Goal: Information Seeking & Learning: Ask a question

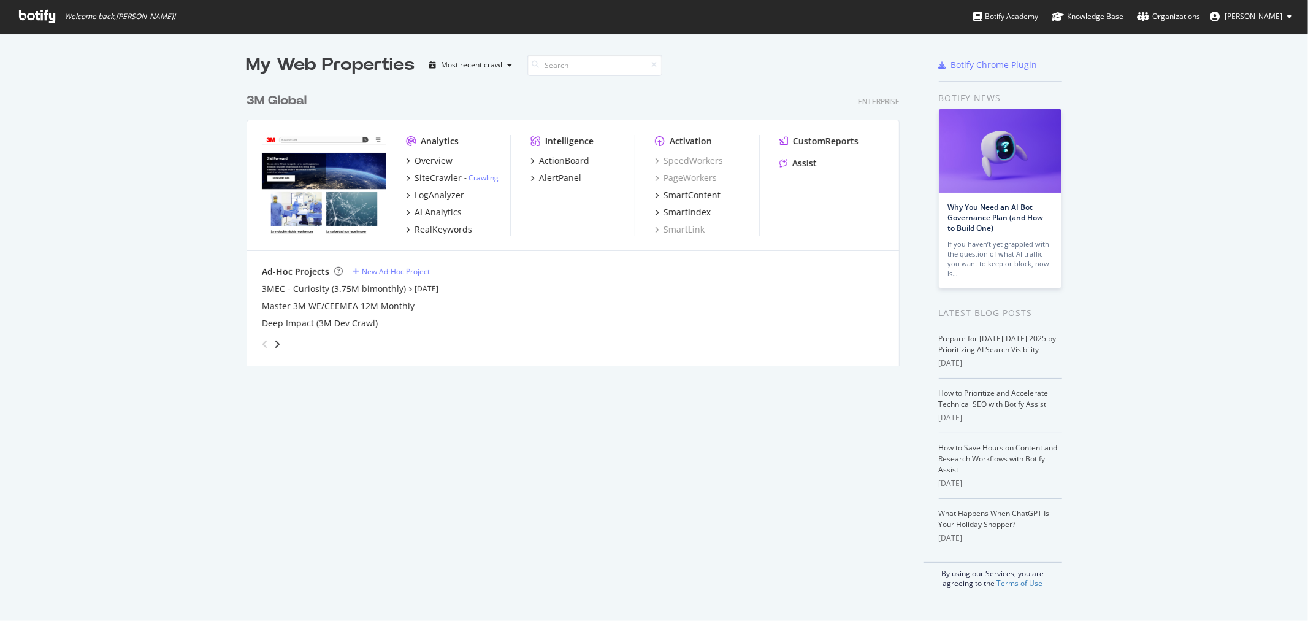
scroll to position [610, 1288]
click at [289, 101] on div "3M Global" at bounding box center [276, 101] width 60 height 18
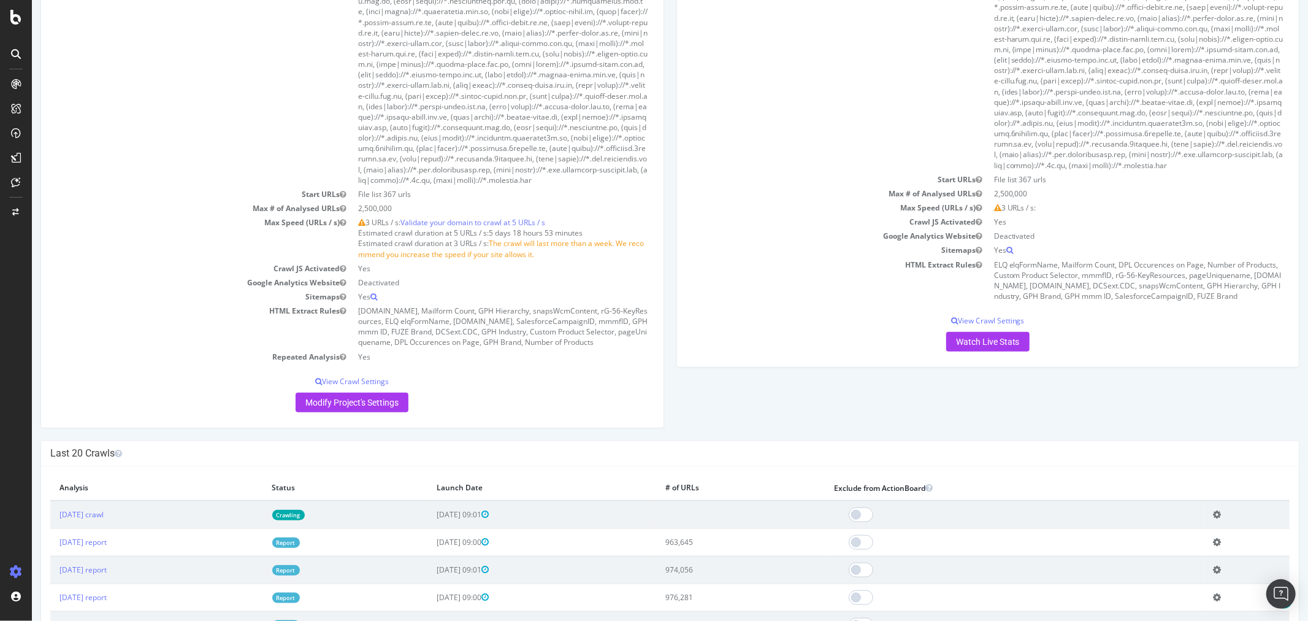
scroll to position [1158, 0]
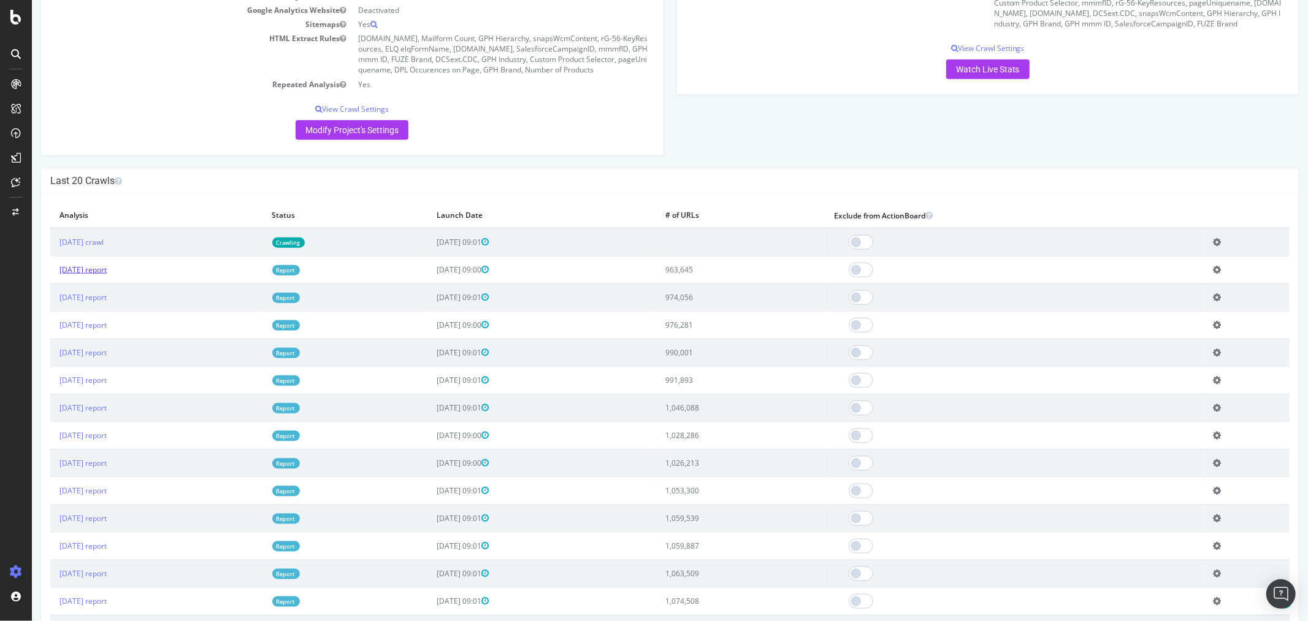
click at [106, 275] on link "2025 Oct. 5th report" at bounding box center [82, 269] width 47 height 10
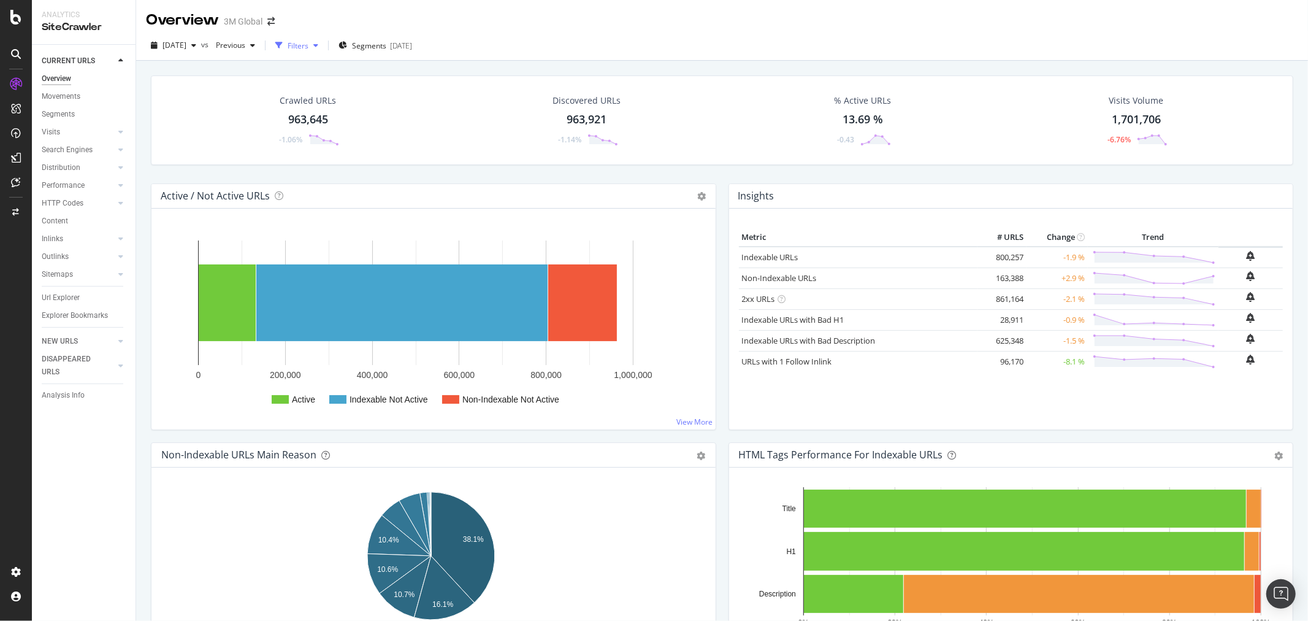
click at [318, 45] on icon "button" at bounding box center [315, 45] width 5 height 7
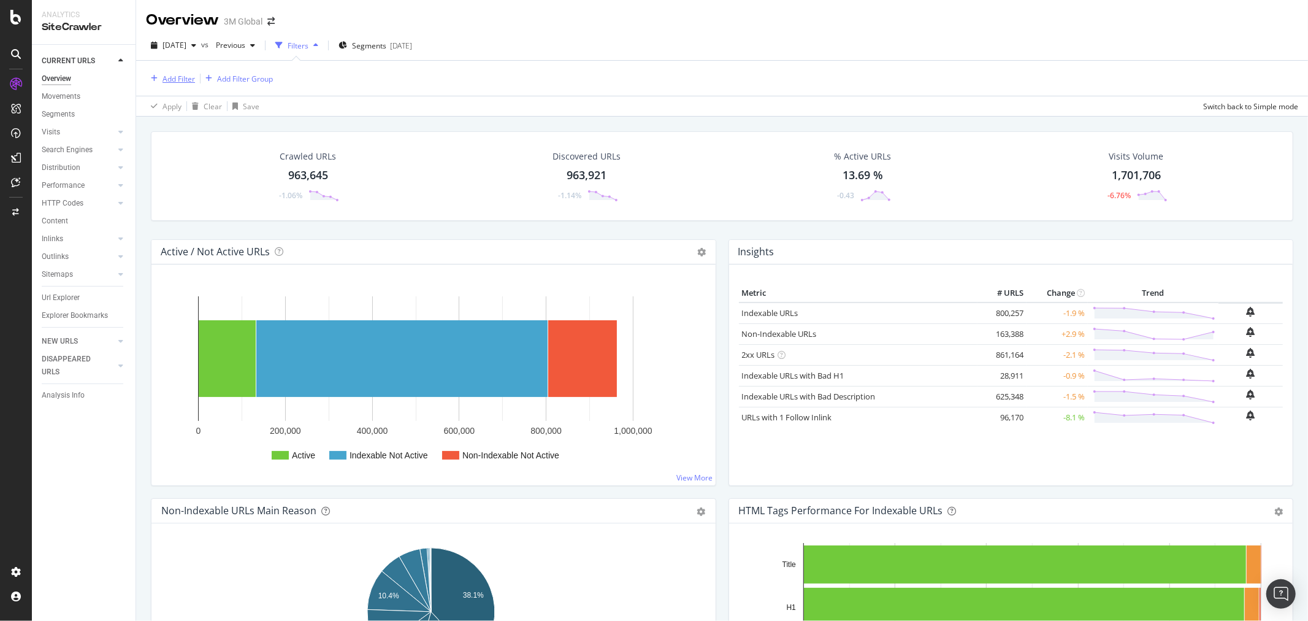
click at [178, 77] on div "Add Filter" at bounding box center [178, 79] width 32 height 10
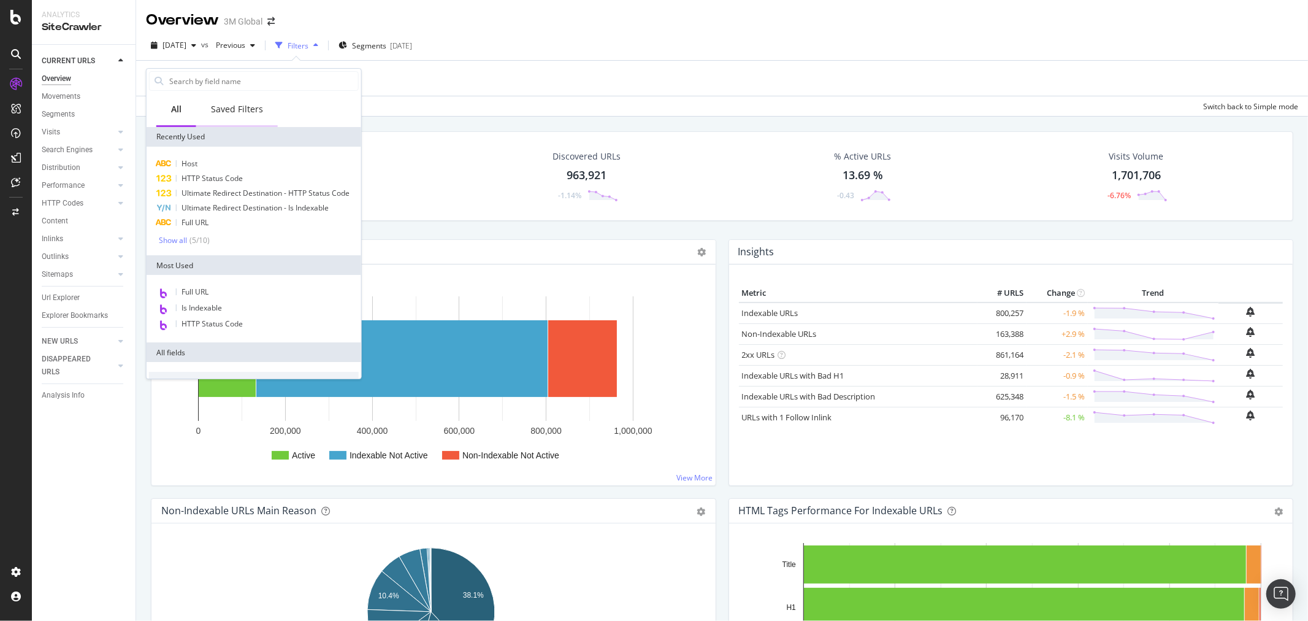
click at [246, 105] on div "Saved Filters" at bounding box center [237, 109] width 52 height 12
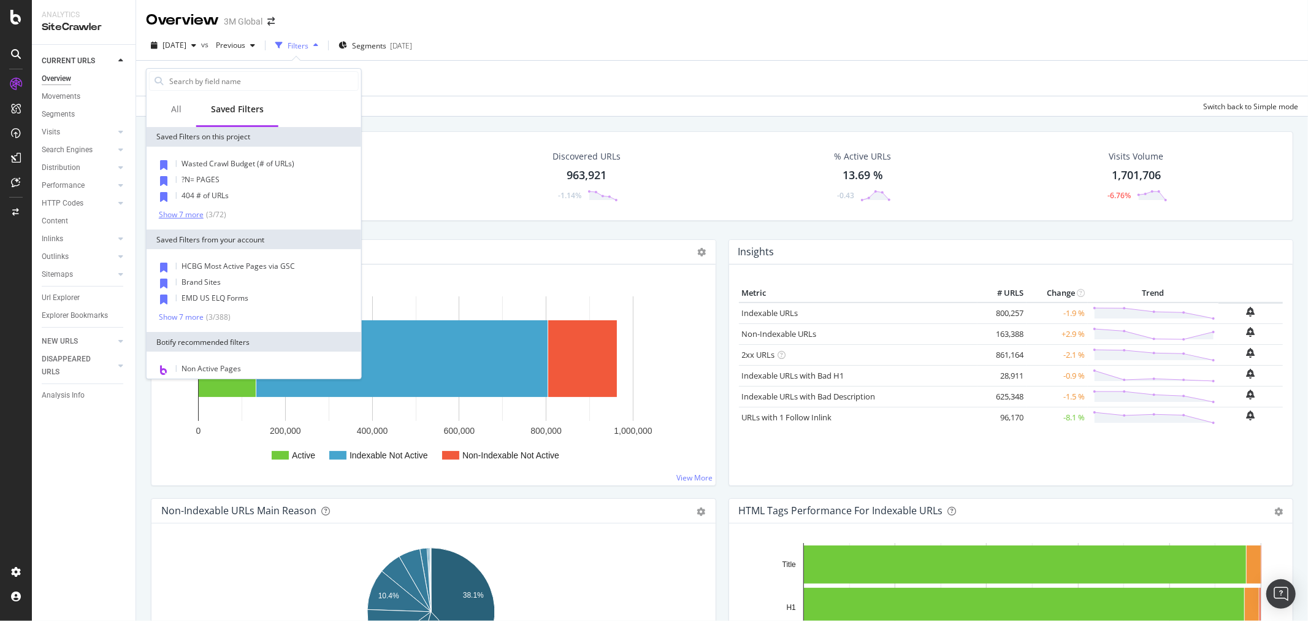
click at [187, 210] on div "Show 7 more" at bounding box center [181, 214] width 45 height 9
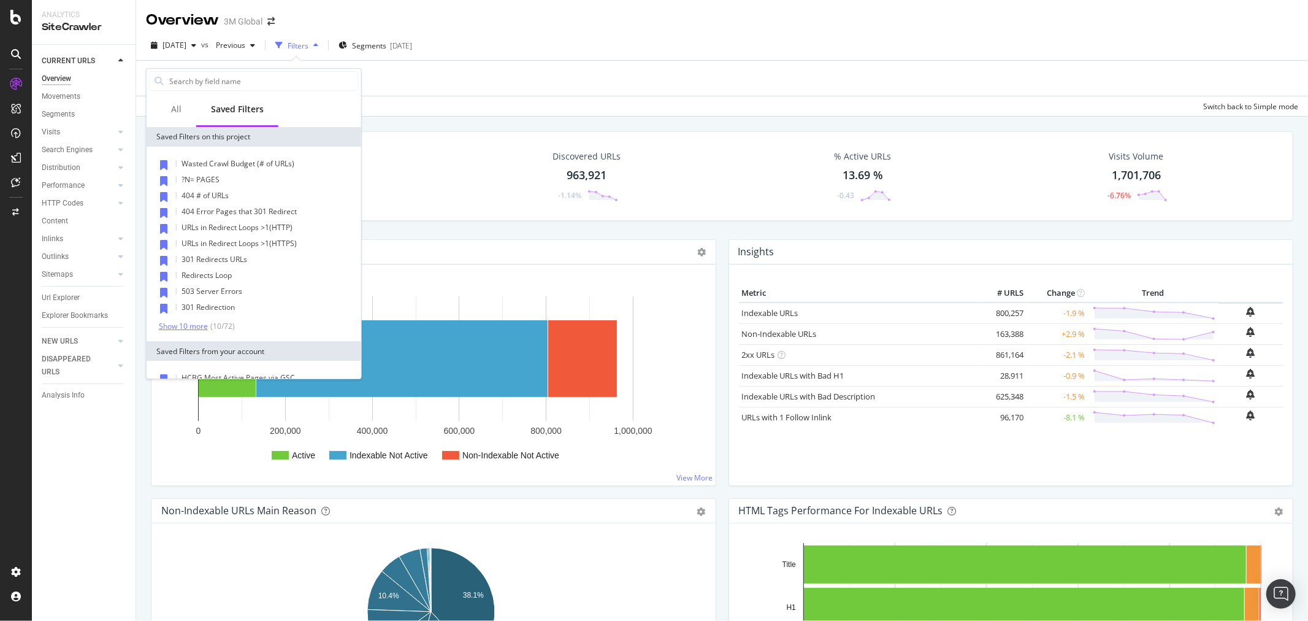
click at [191, 324] on div "Show 10 more" at bounding box center [183, 326] width 49 height 9
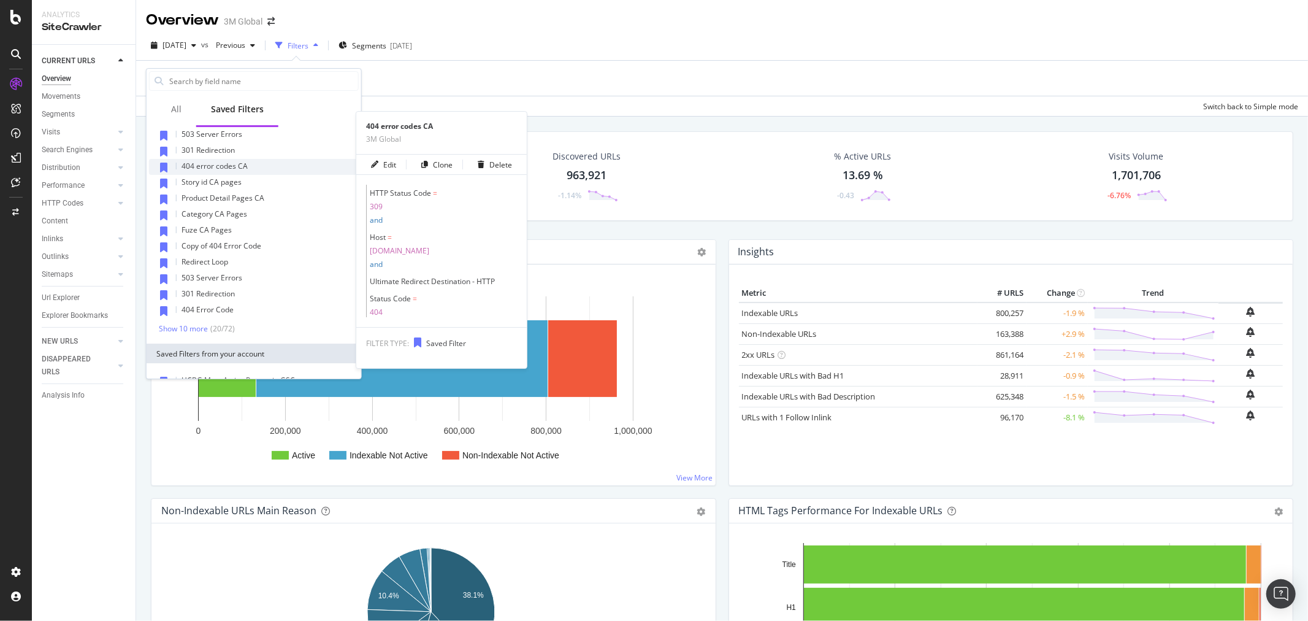
scroll to position [204, 0]
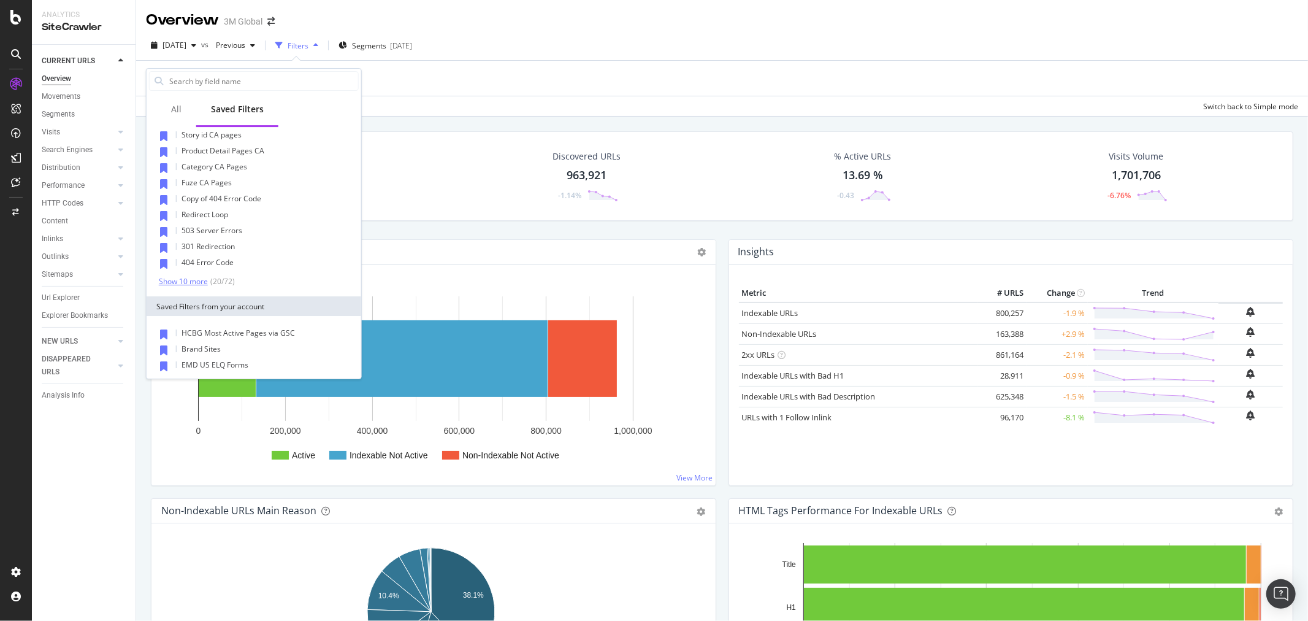
click at [193, 281] on div "Show 10 more" at bounding box center [183, 281] width 49 height 9
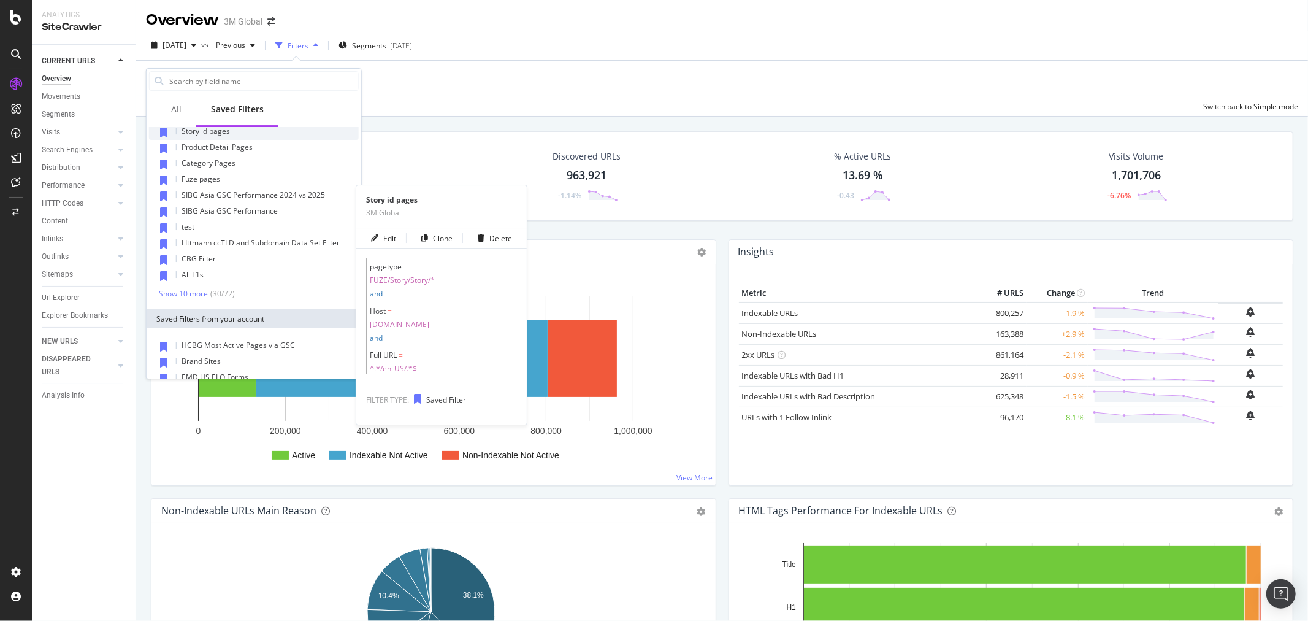
scroll to position [408, 0]
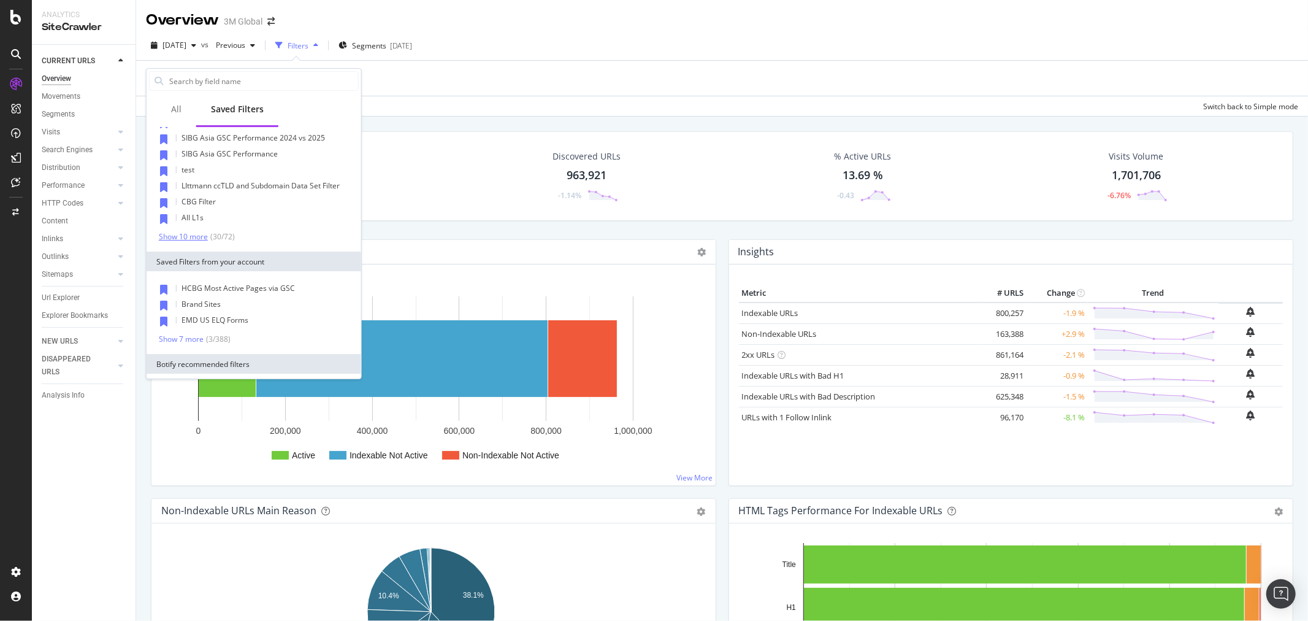
click at [194, 234] on div "Show 10 more" at bounding box center [183, 236] width 49 height 9
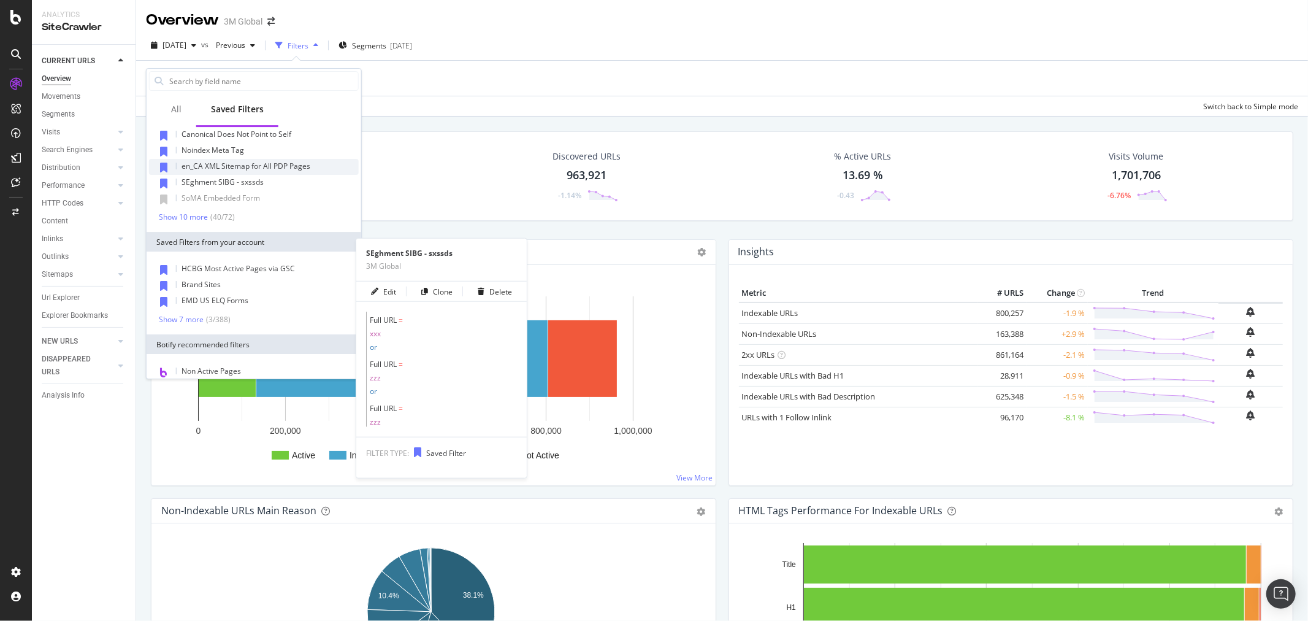
scroll to position [509, 0]
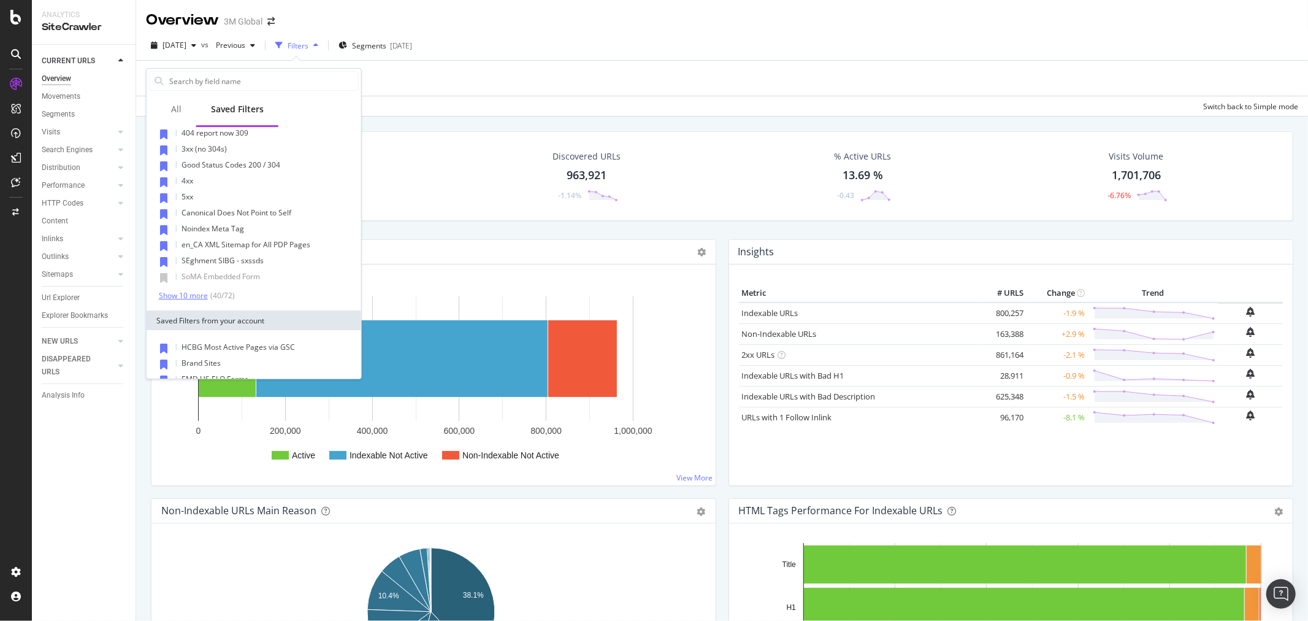
click at [184, 291] on div "Show 10 more" at bounding box center [183, 295] width 49 height 9
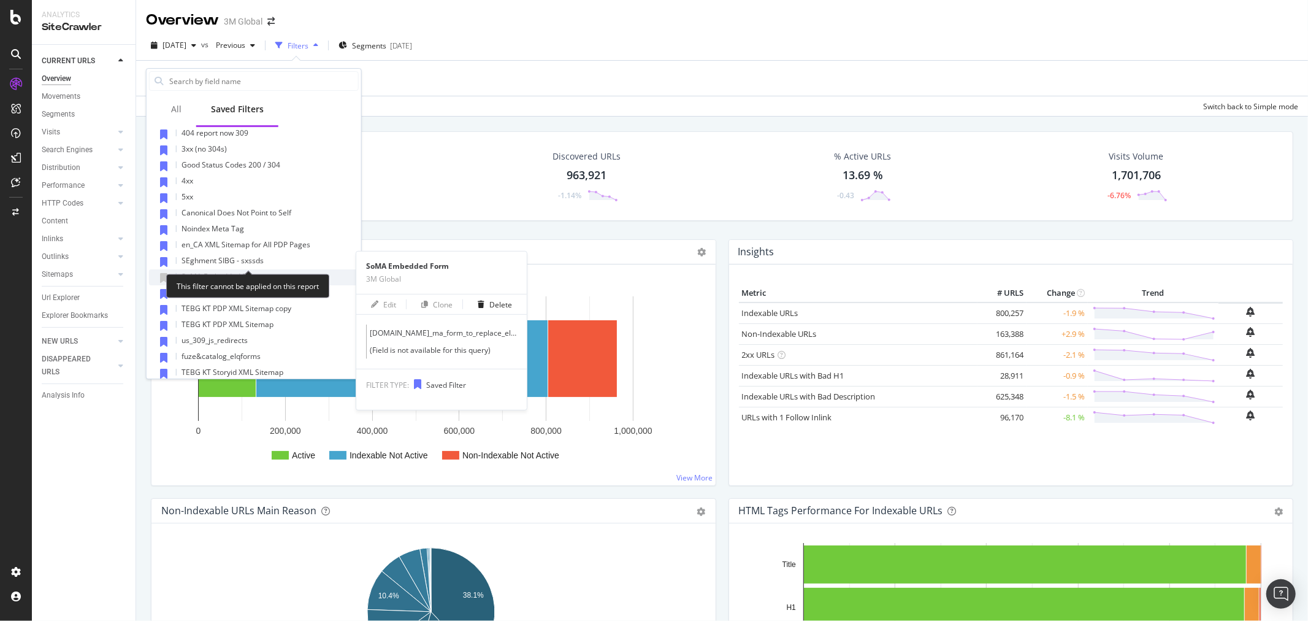
scroll to position [645, 0]
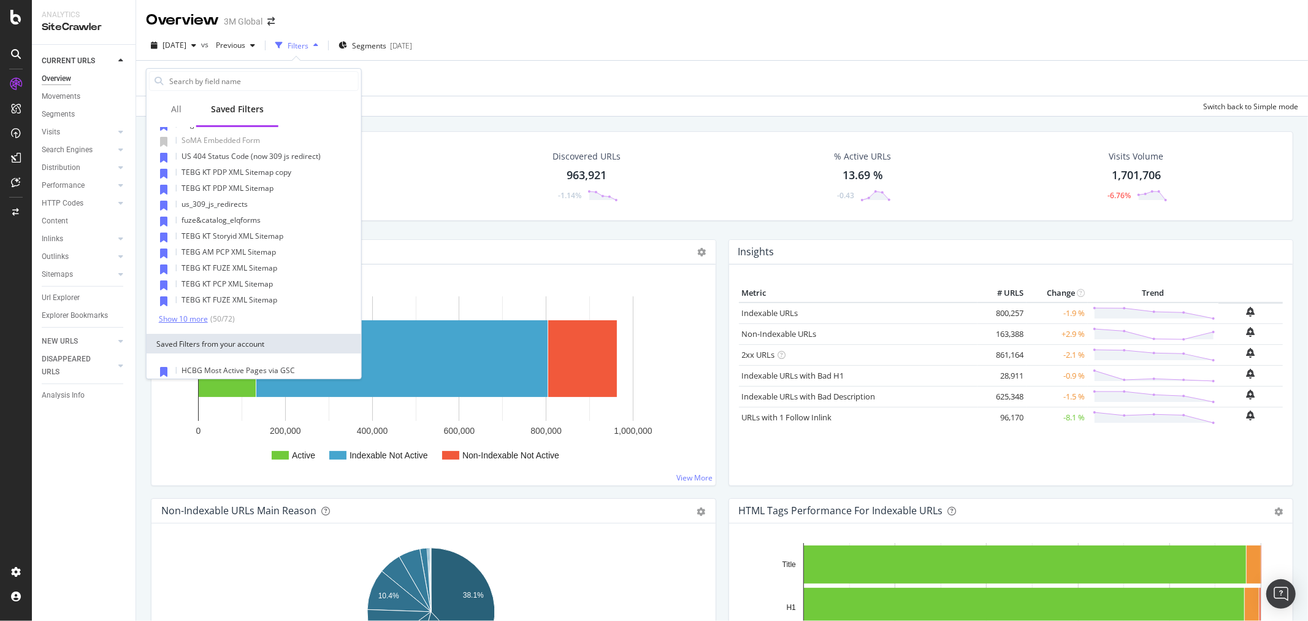
click at [193, 320] on div "Show 10 more" at bounding box center [183, 319] width 49 height 9
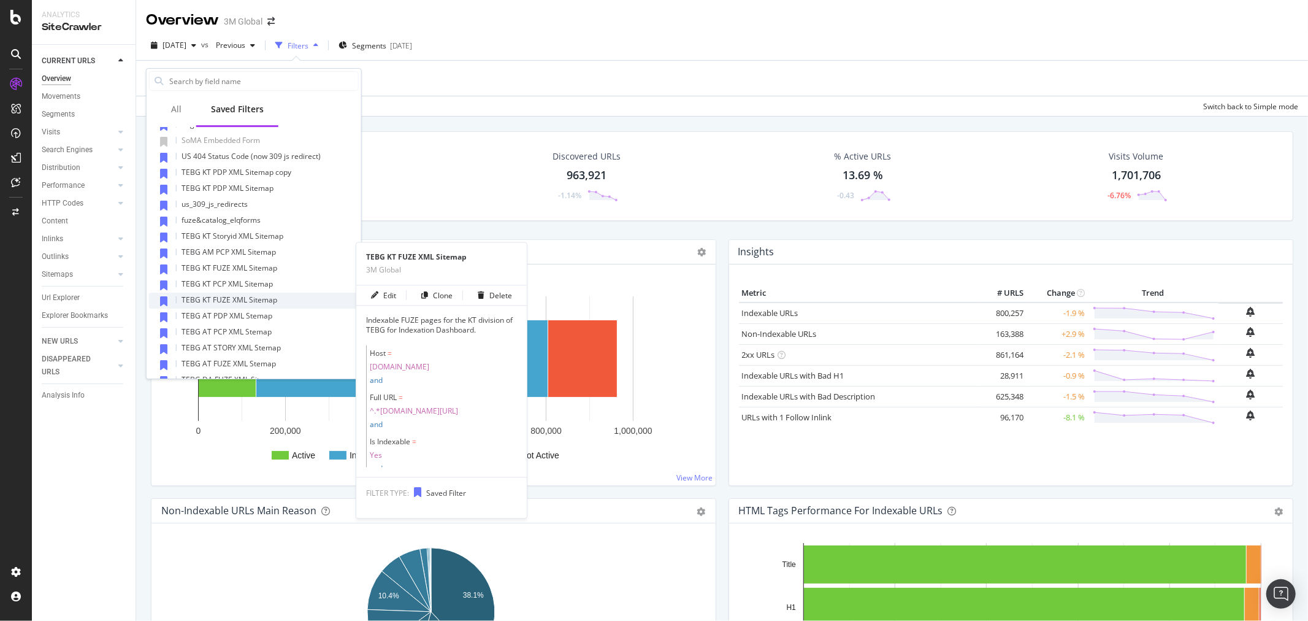
scroll to position [917, 0]
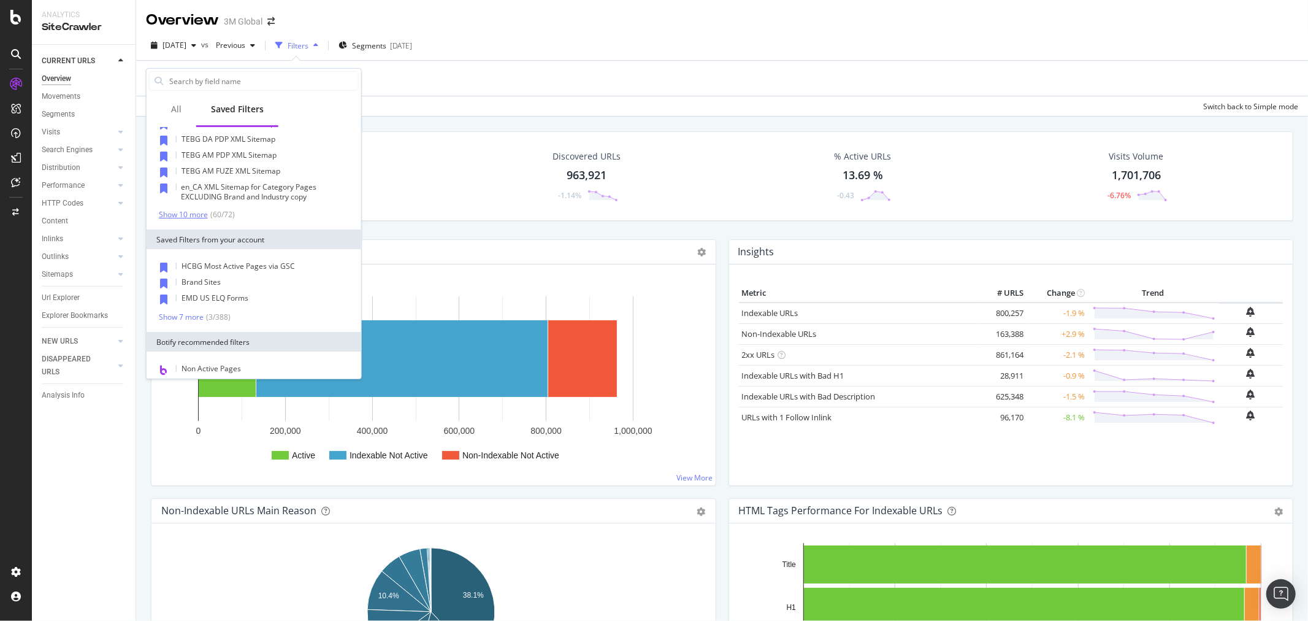
click at [194, 213] on div "Show 10 more" at bounding box center [183, 214] width 49 height 9
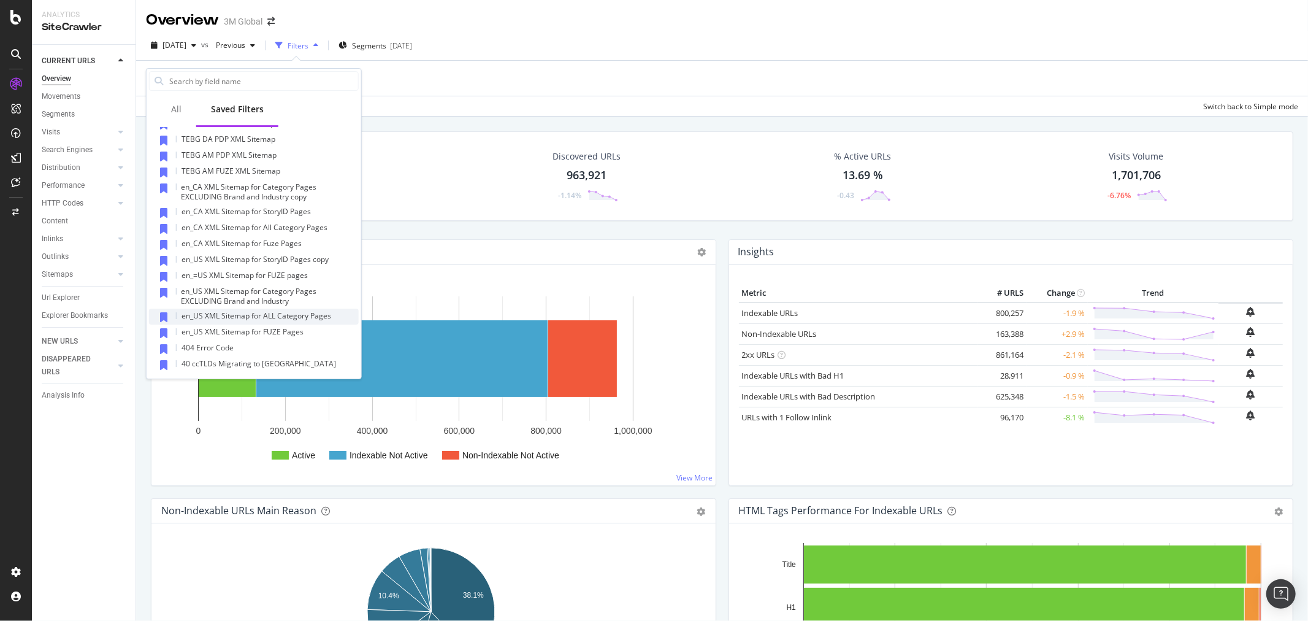
click at [310, 316] on span "en_US XML Sitemap for ALL Category Pages" at bounding box center [257, 315] width 150 height 10
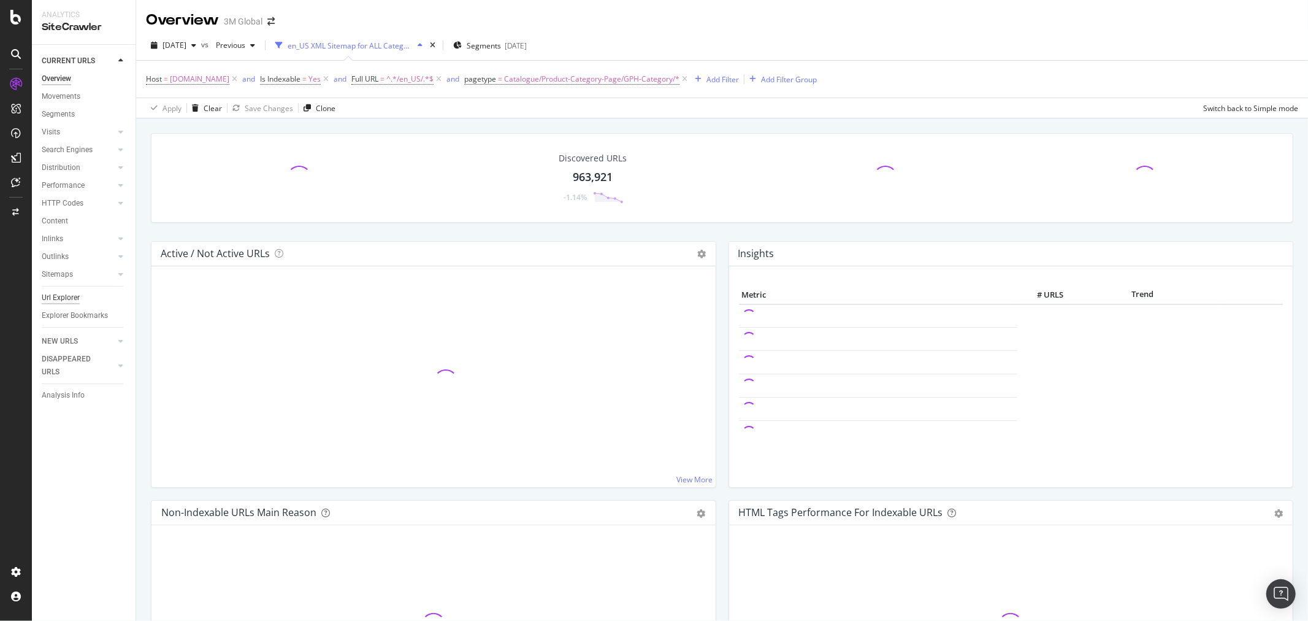
click at [71, 297] on div "Url Explorer" at bounding box center [61, 297] width 38 height 13
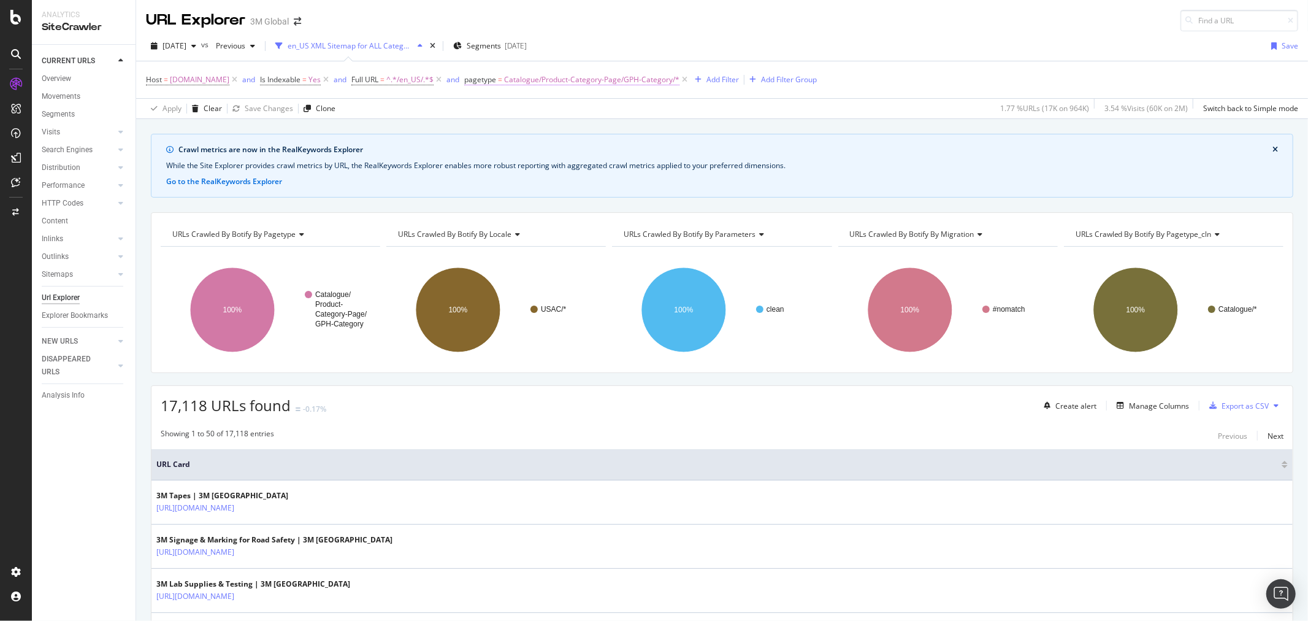
click at [634, 80] on span "Catalogue/Product-Category-Page/GPH-Category/*" at bounding box center [591, 79] width 175 height 17
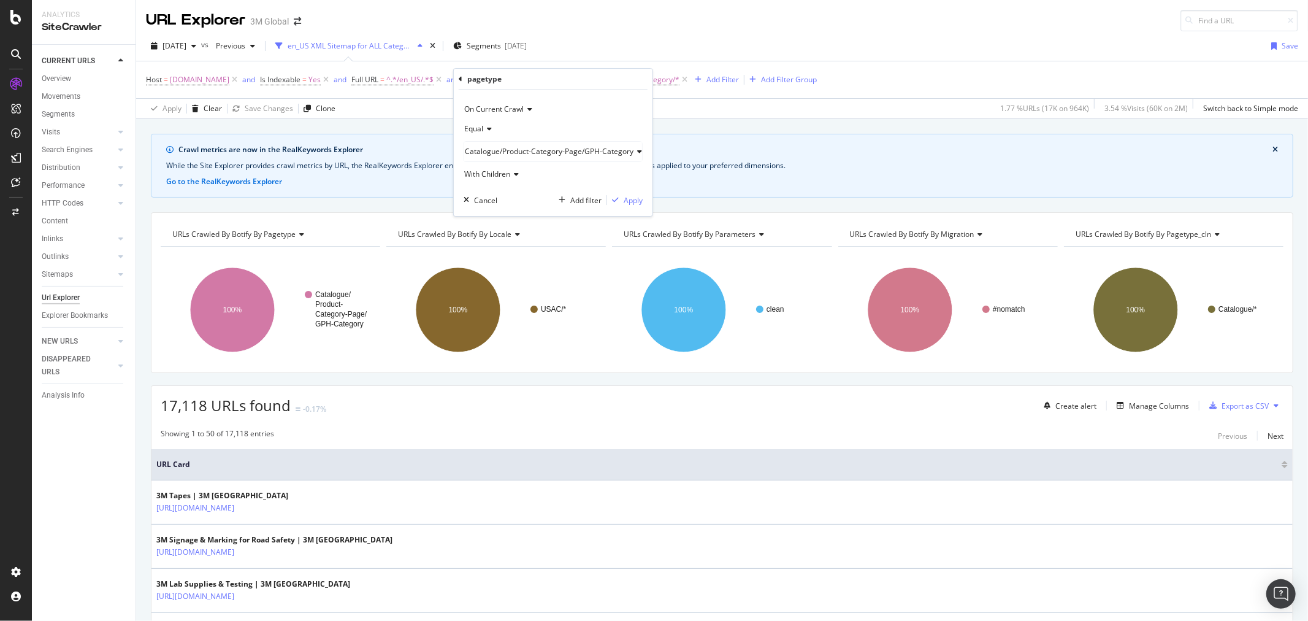
click at [503, 151] on span "Catalogue/Product-Category-Page/GPH-Category" at bounding box center [549, 151] width 169 height 10
click at [621, 199] on span "Select" at bounding box center [621, 201] width 21 height 10
click at [587, 201] on div "Apply" at bounding box center [588, 200] width 19 height 10
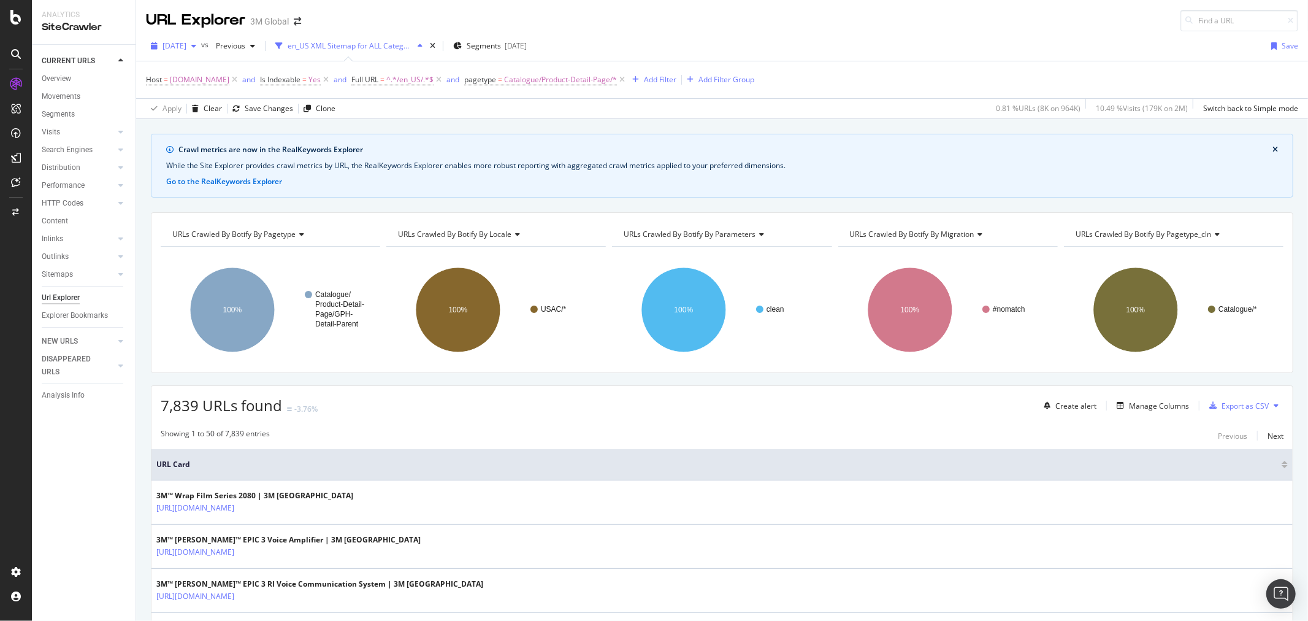
click at [196, 45] on icon "button" at bounding box center [193, 45] width 5 height 7
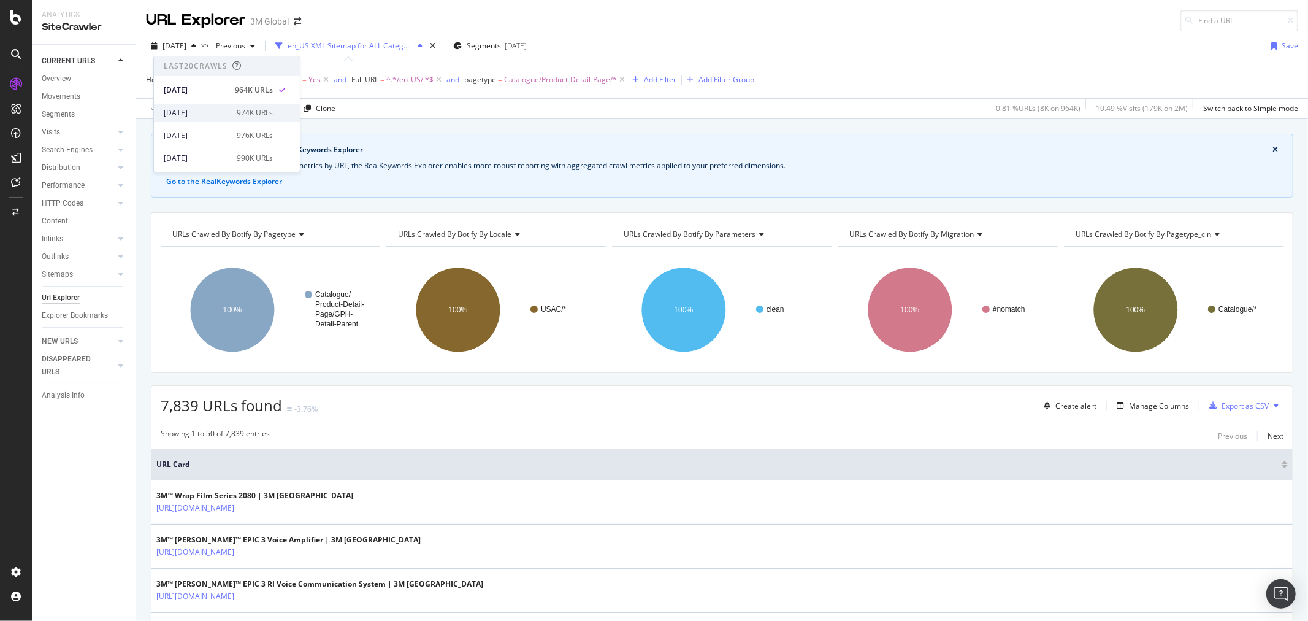
click at [203, 114] on div "2025 Sep. 28th" at bounding box center [197, 112] width 66 height 11
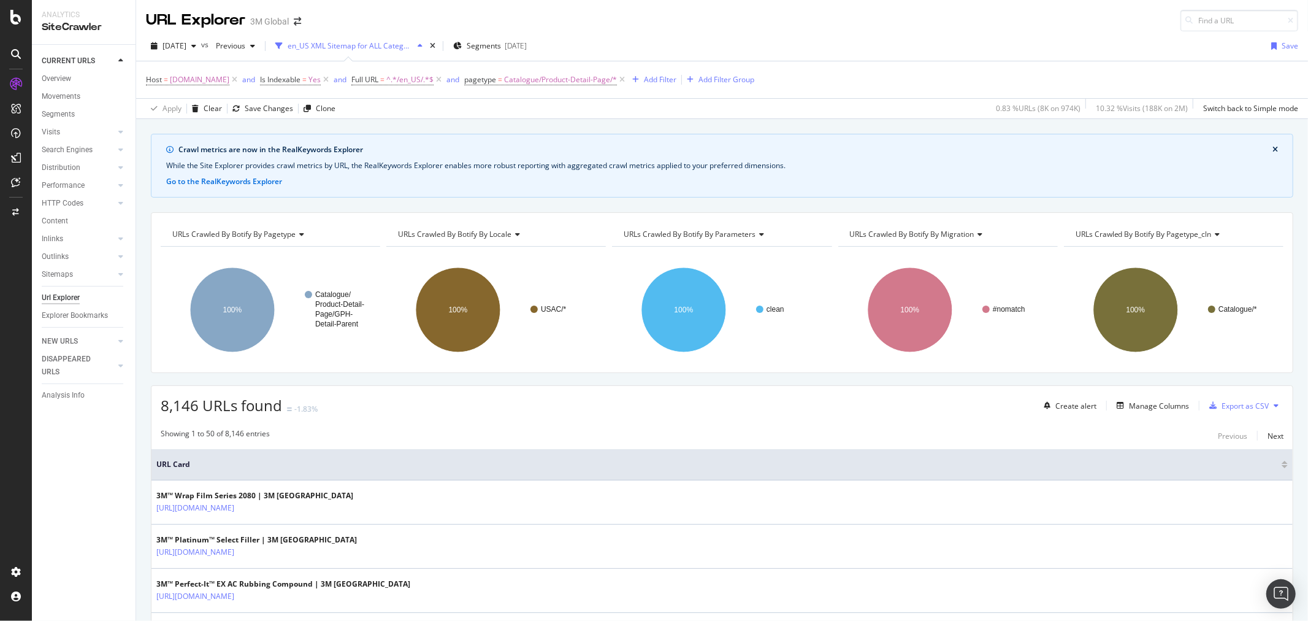
click at [1274, 408] on icon at bounding box center [1276, 405] width 5 height 7
click at [1231, 408] on span "Export XML Sitemaps" at bounding box center [1212, 407] width 72 height 11
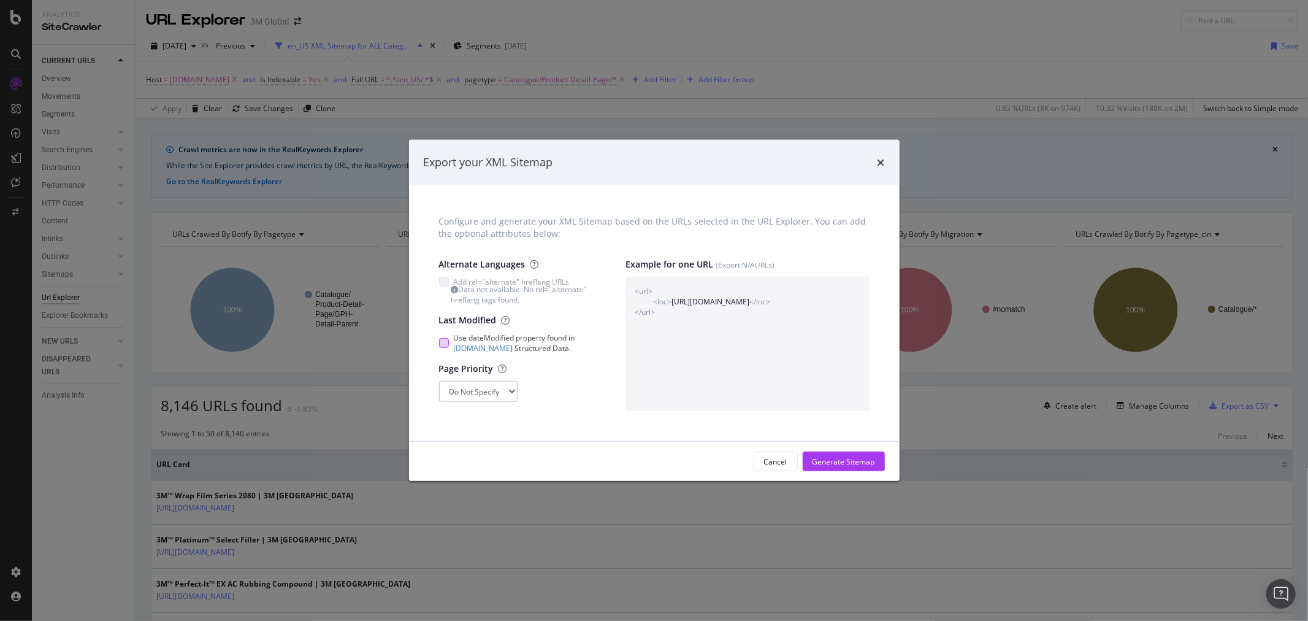
click at [443, 343] on div "modal" at bounding box center [444, 343] width 10 height 10
click at [507, 394] on select "Do Not Specify 0 0.1 0.2 0.3 0.4 0.5 0.6 0.7 0.8 0.9 1" at bounding box center [478, 391] width 78 height 21
click at [846, 464] on div "Generate Sitemap" at bounding box center [843, 461] width 63 height 10
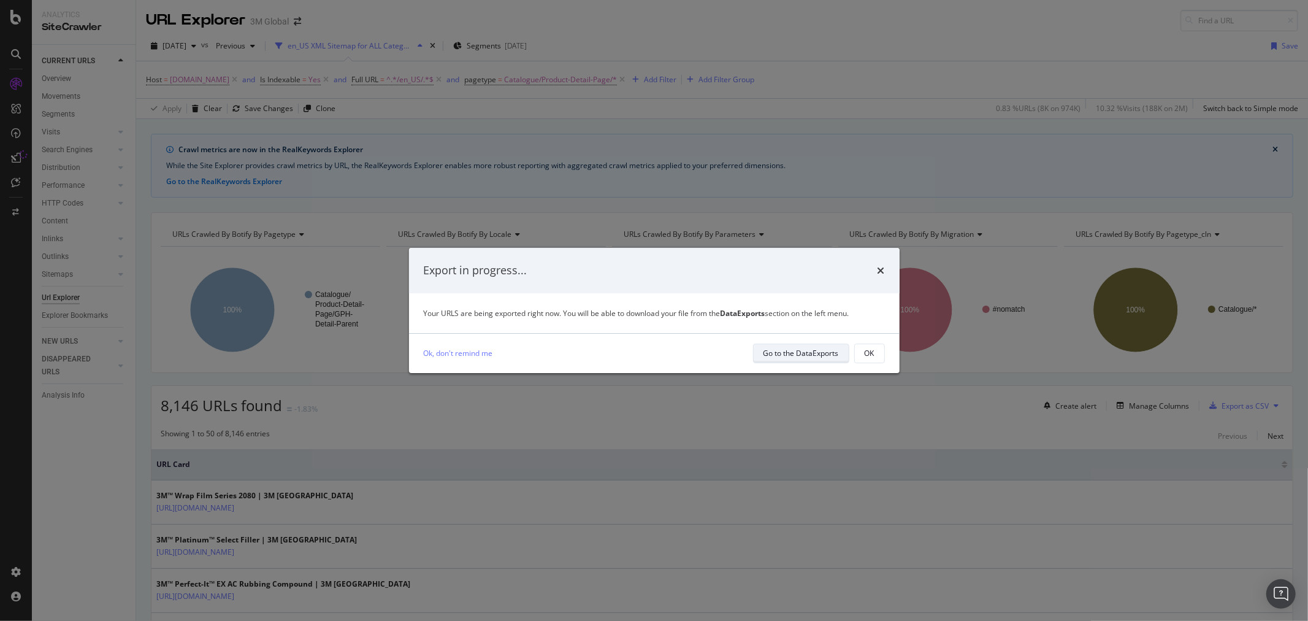
click at [819, 354] on div "Go to the DataExports" at bounding box center [800, 353] width 75 height 10
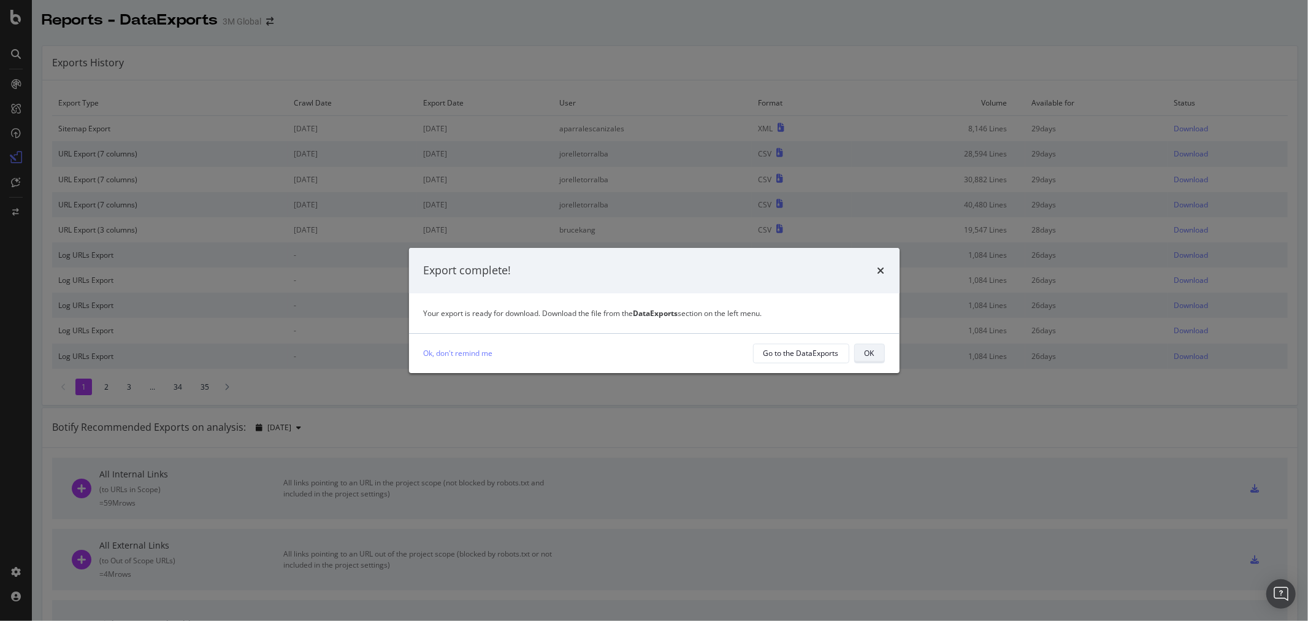
click at [868, 356] on div "OK" at bounding box center [870, 353] width 10 height 10
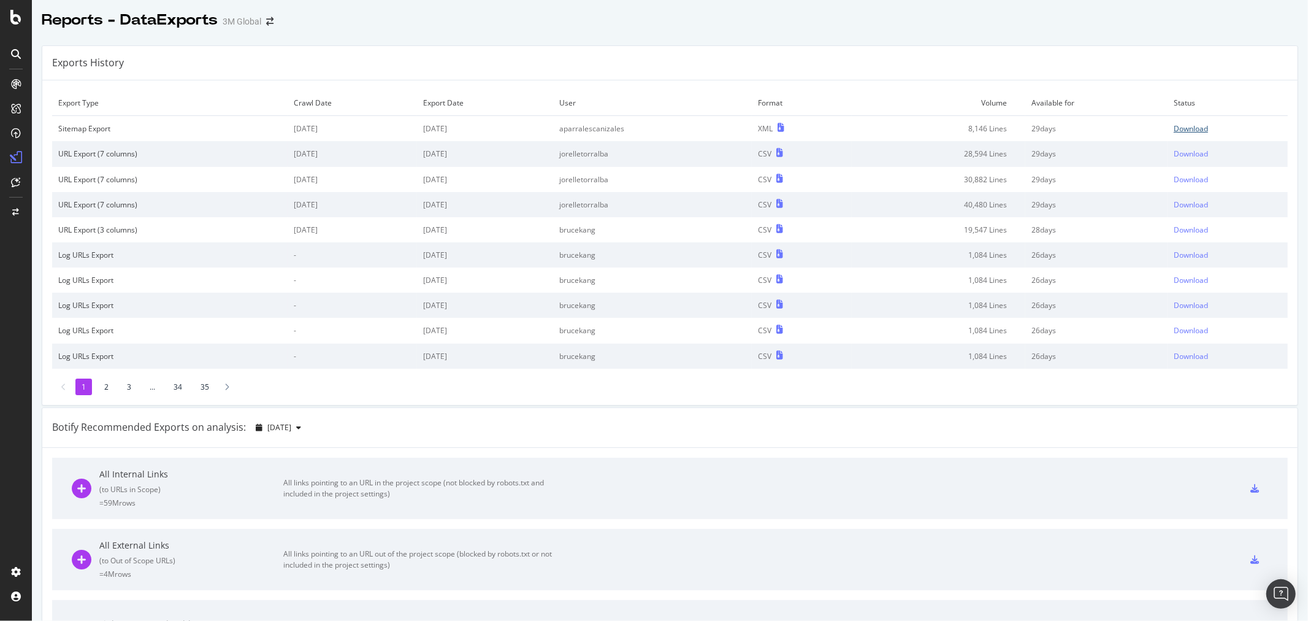
click at [1180, 126] on div "Download" at bounding box center [1191, 128] width 34 height 10
click at [927, 61] on div "Exports History" at bounding box center [669, 63] width 1255 height 34
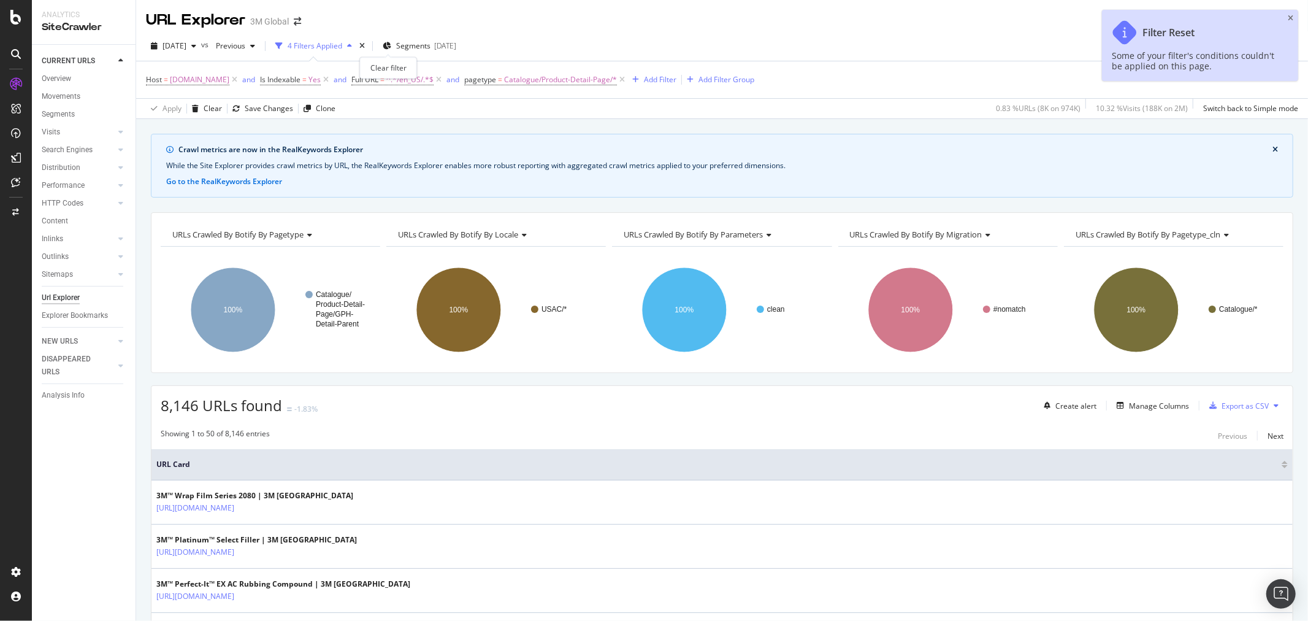
click at [367, 40] on div "times" at bounding box center [362, 46] width 10 height 12
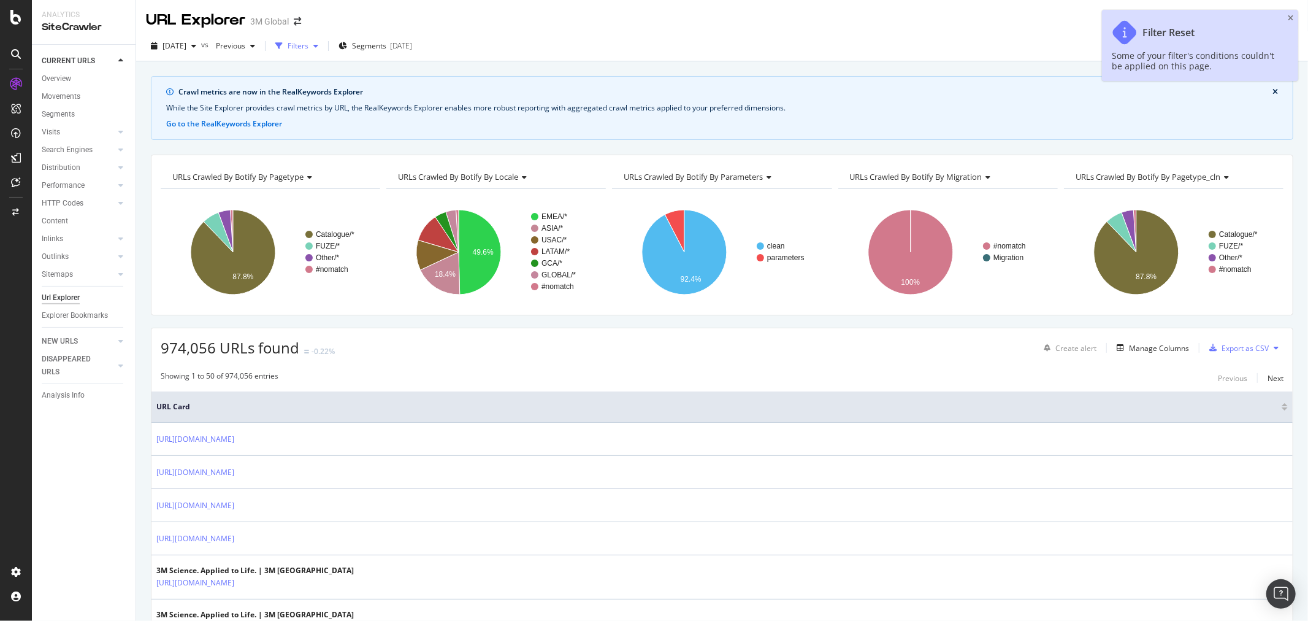
click at [308, 41] on div "Filters" at bounding box center [298, 45] width 21 height 10
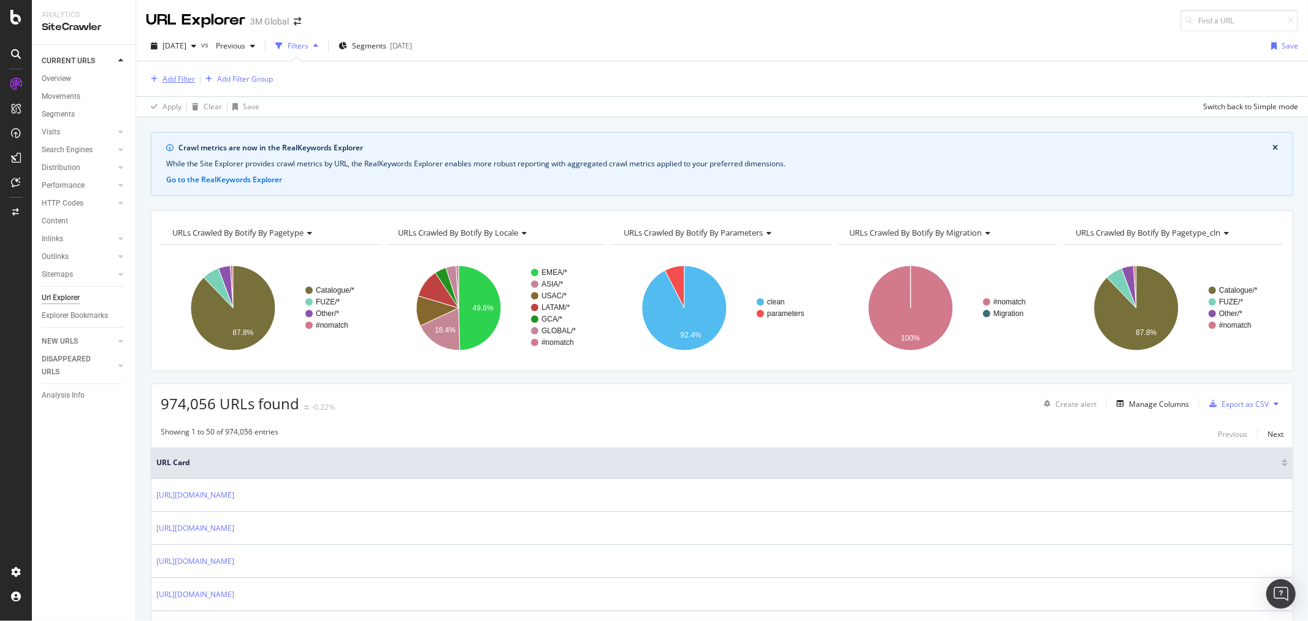
click at [178, 78] on div "Add Filter" at bounding box center [178, 79] width 32 height 10
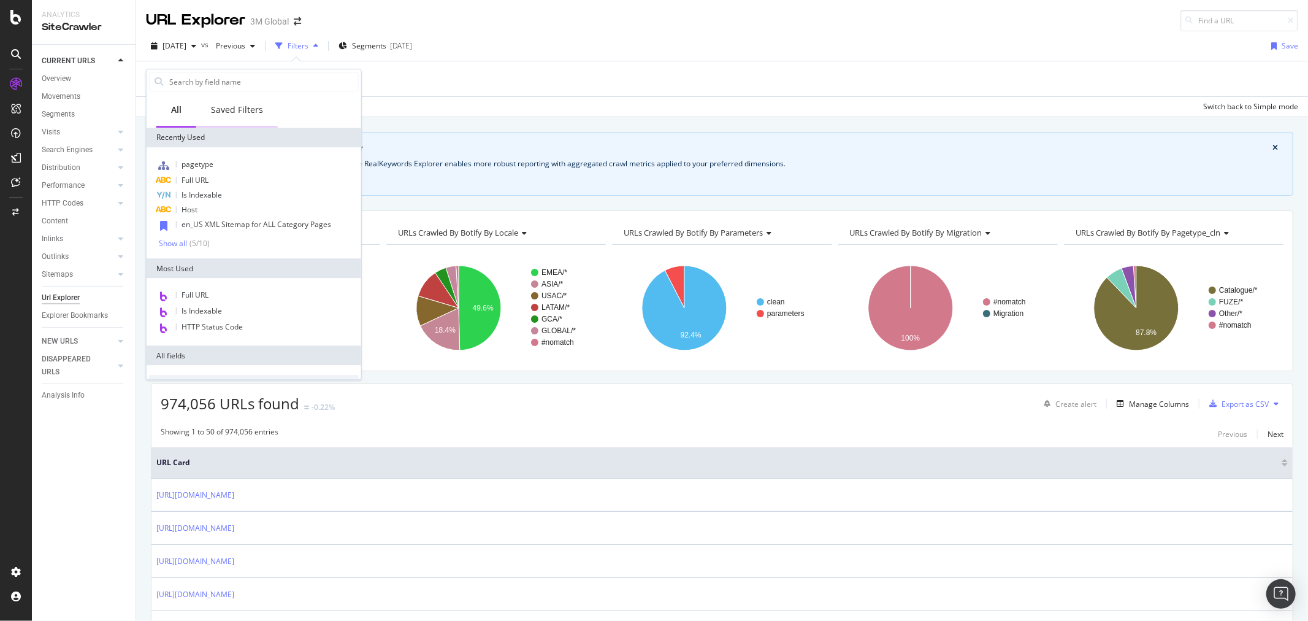
click at [235, 112] on div "Saved Filters" at bounding box center [237, 110] width 52 height 12
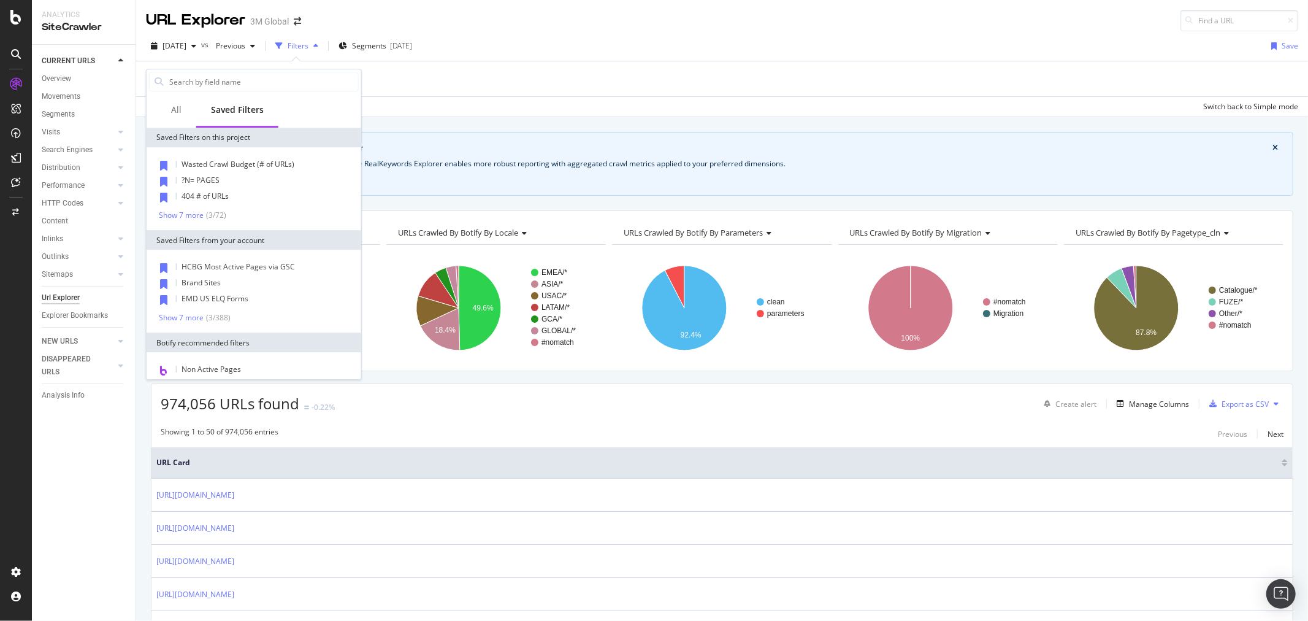
click at [186, 208] on div "Wasted Crawl Budget (# of URLs) ?N= PAGES 404 # of URLs Show 7 more ( 3 / 72 )" at bounding box center [254, 188] width 210 height 63
click at [185, 218] on div "Show 7 more" at bounding box center [181, 215] width 45 height 9
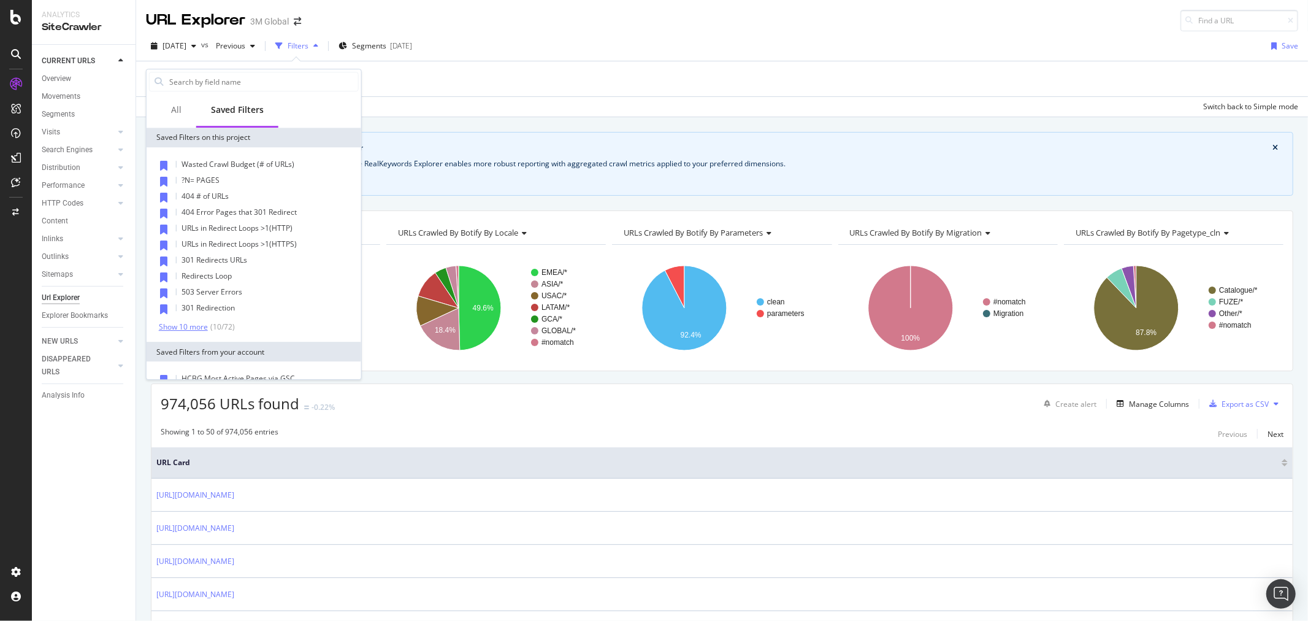
click at [193, 328] on div "Show 10 more" at bounding box center [183, 327] width 49 height 9
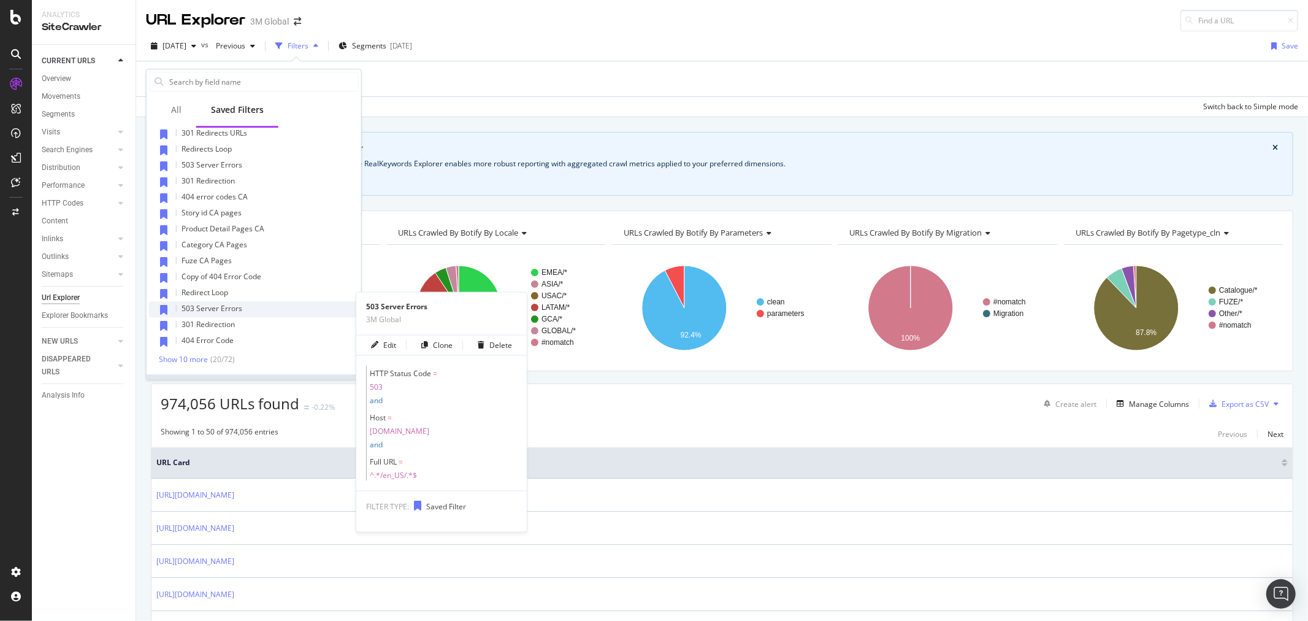
scroll to position [136, 0]
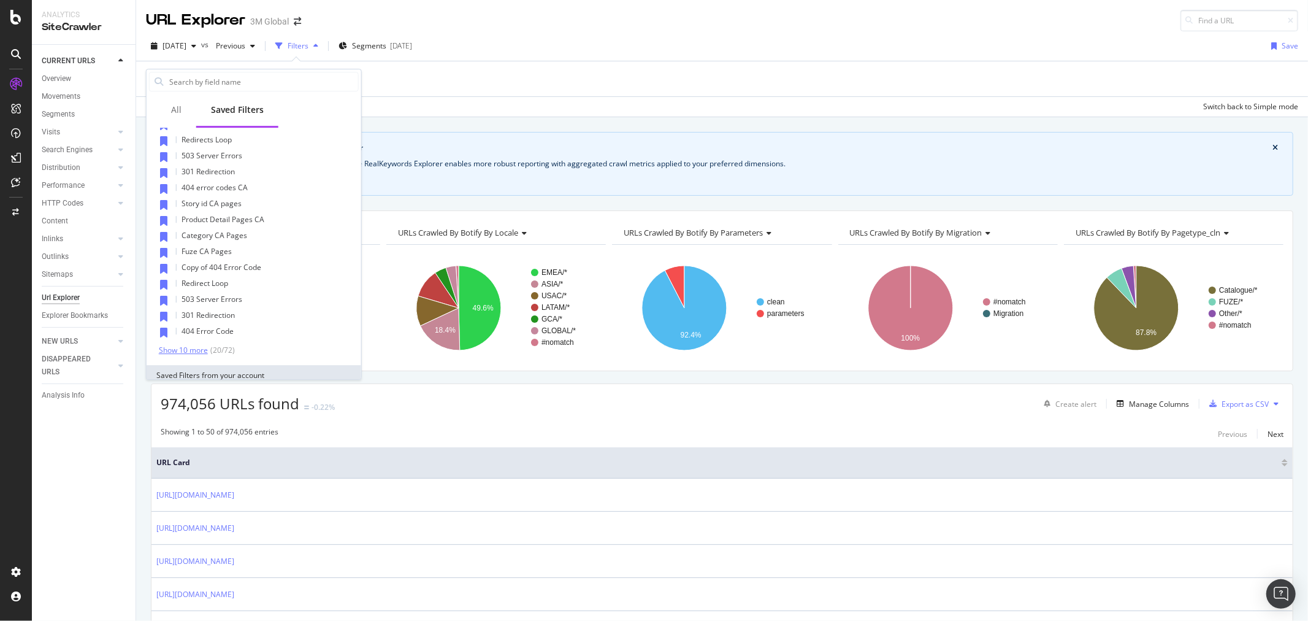
click at [196, 346] on div "Show 10 more" at bounding box center [183, 350] width 49 height 9
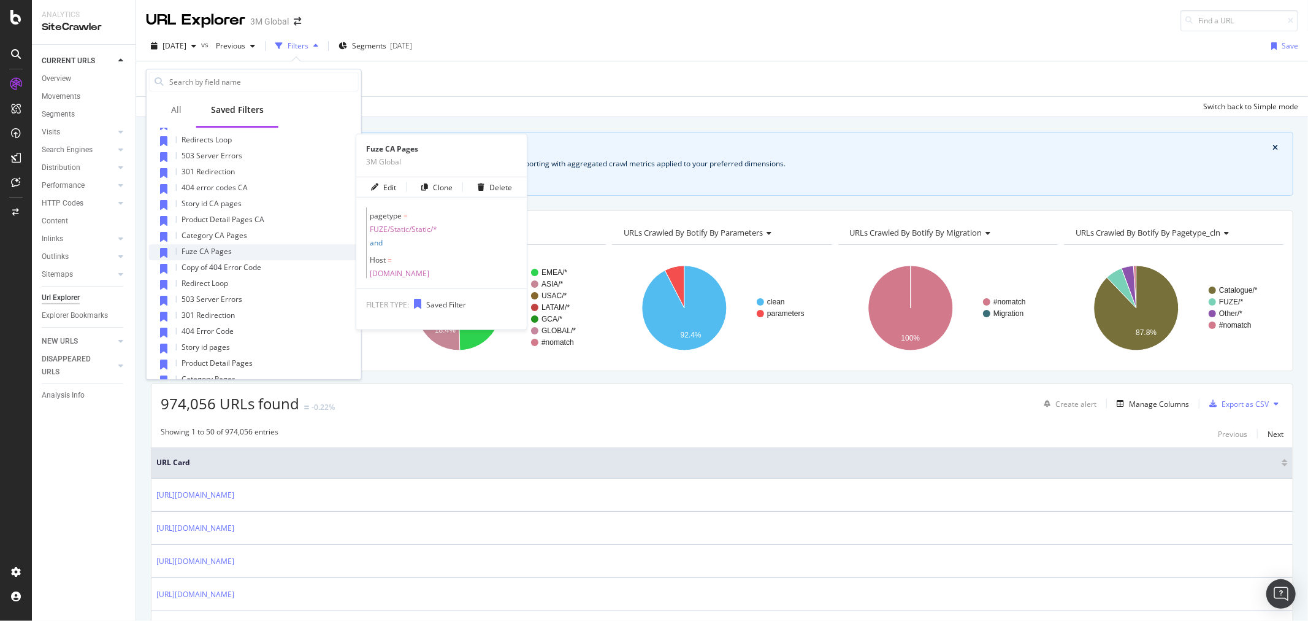
scroll to position [408, 0]
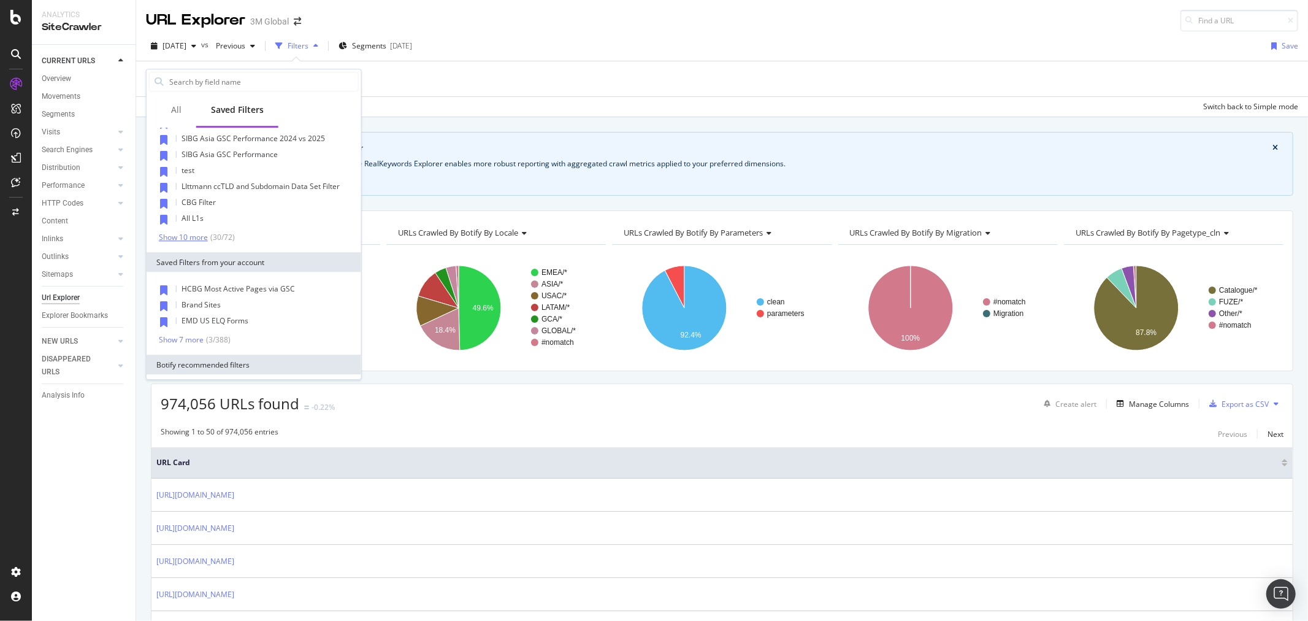
click at [170, 235] on div "Show 10 more" at bounding box center [183, 237] width 49 height 9
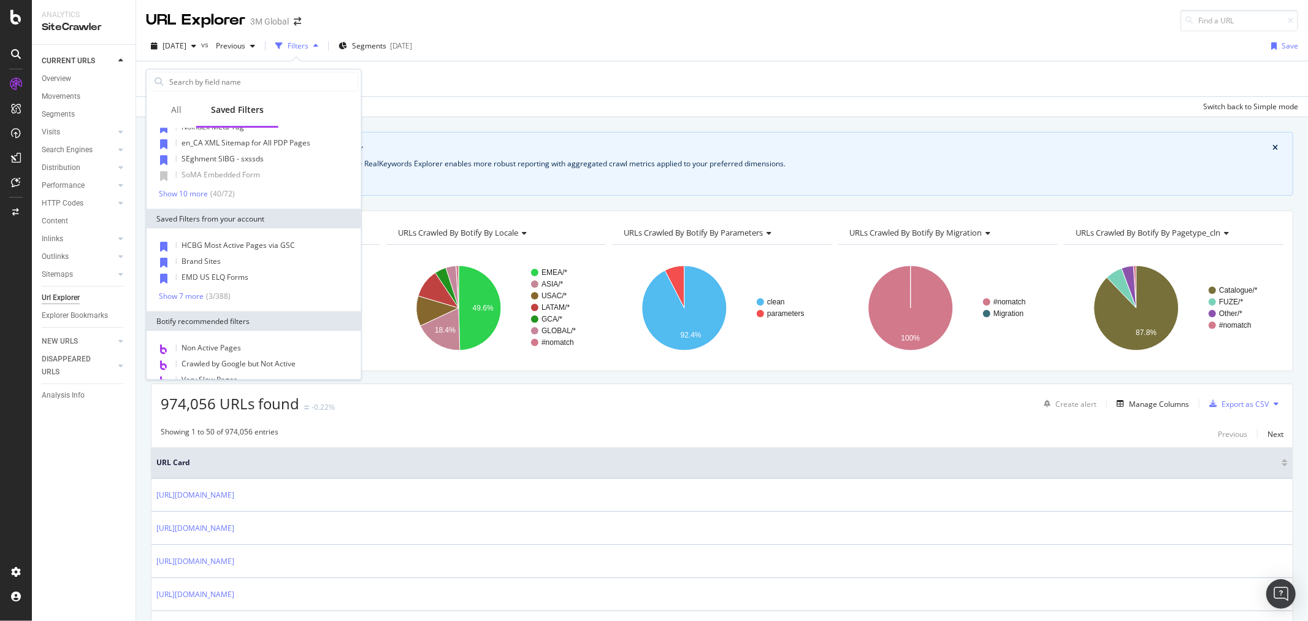
scroll to position [613, 0]
click at [183, 189] on div "Show 10 more" at bounding box center [183, 192] width 49 height 9
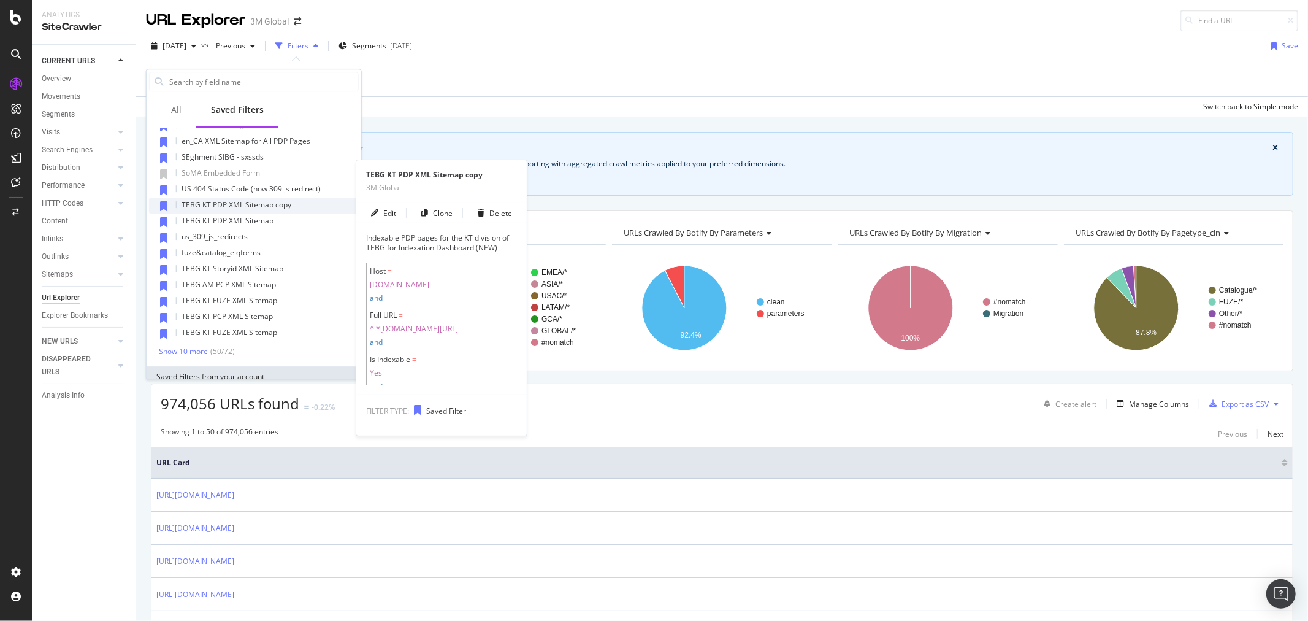
scroll to position [681, 0]
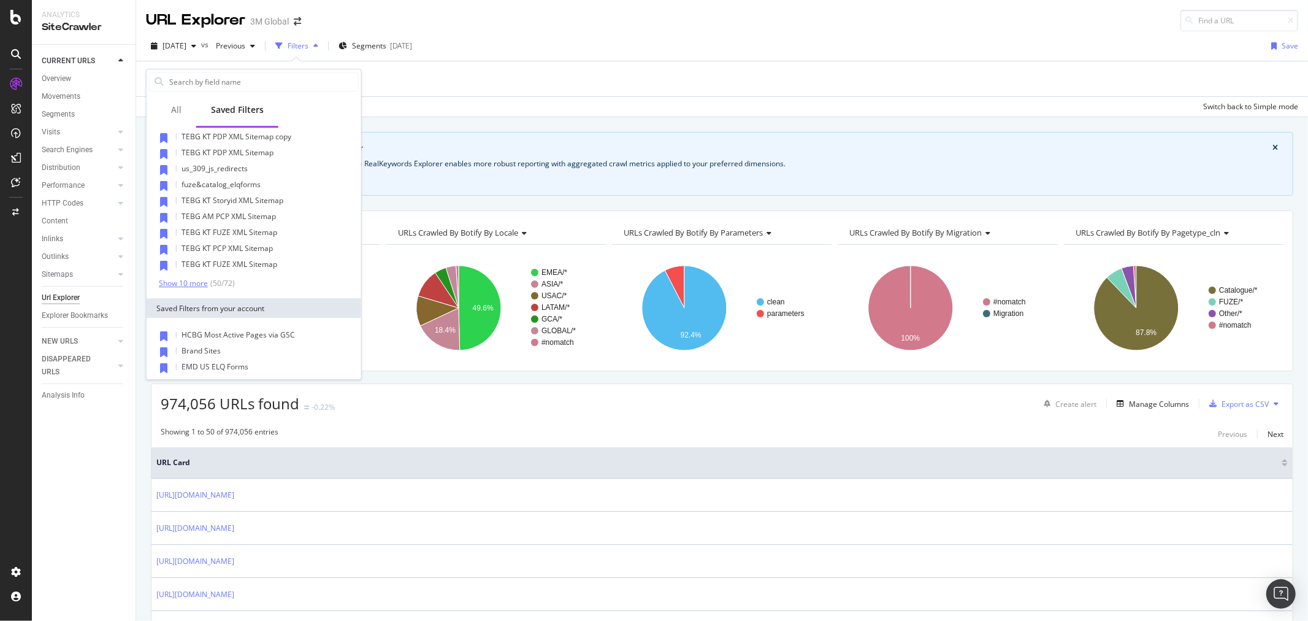
click at [197, 279] on div "Show 10 more" at bounding box center [183, 283] width 49 height 9
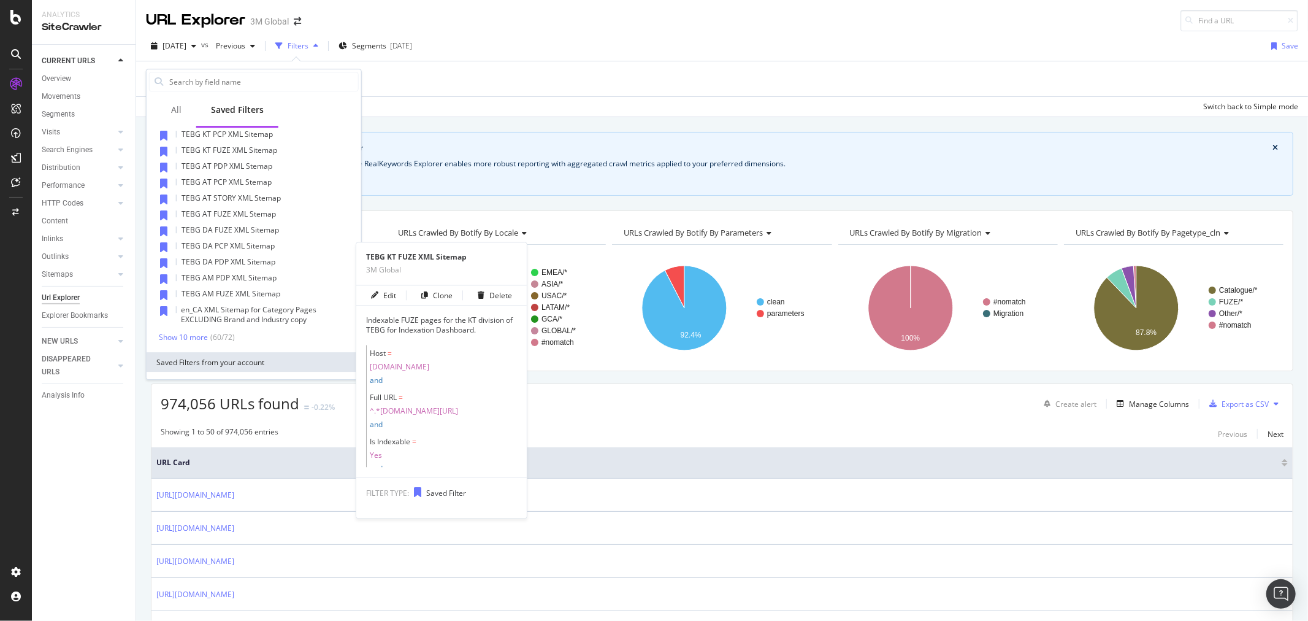
scroll to position [885, 0]
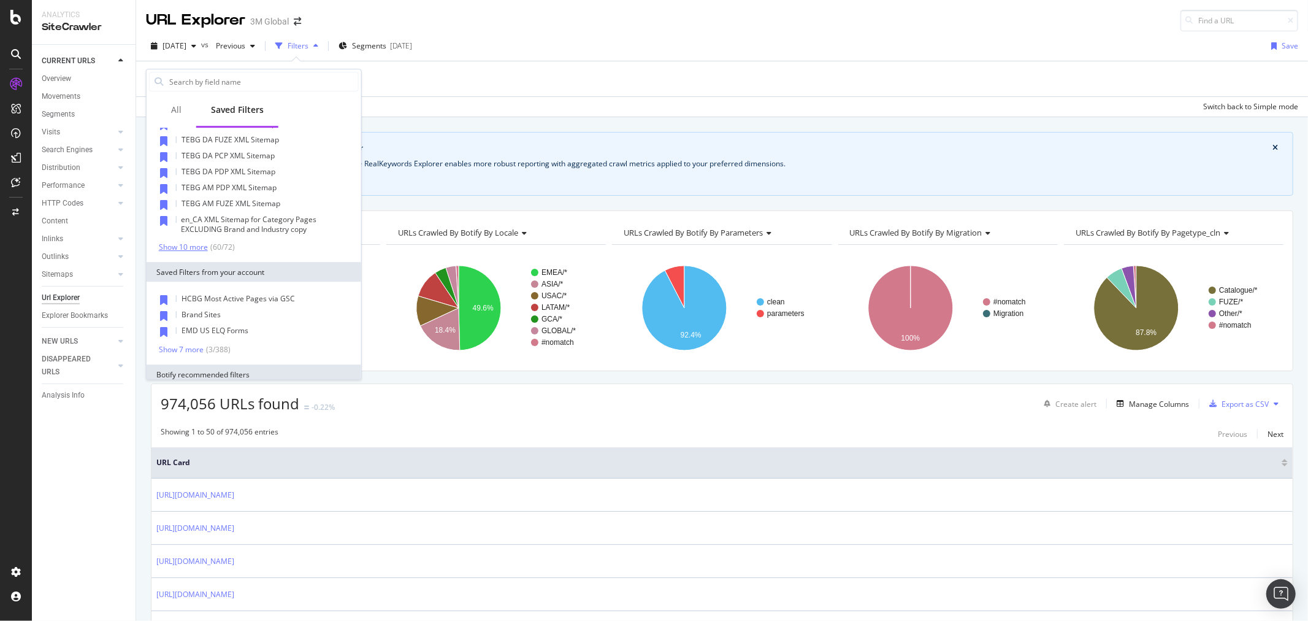
click at [177, 249] on div "Show 10 more" at bounding box center [183, 247] width 49 height 9
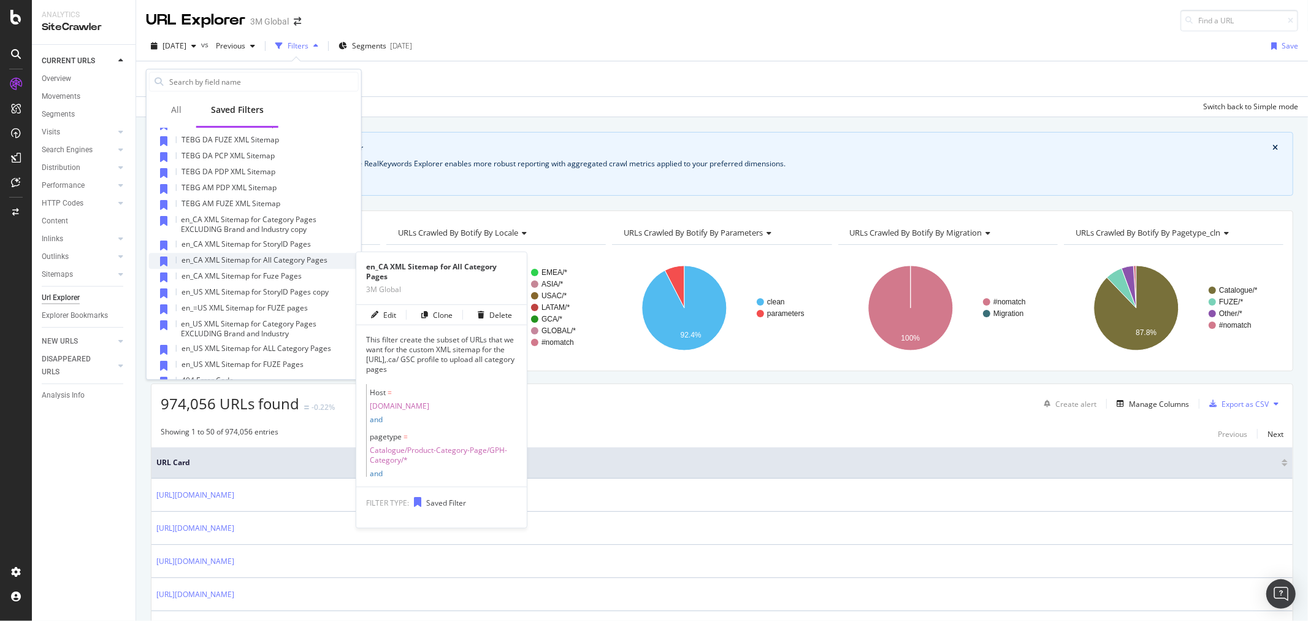
click at [291, 255] on span "en_CA XML Sitemap for All Category Pages" at bounding box center [255, 259] width 146 height 10
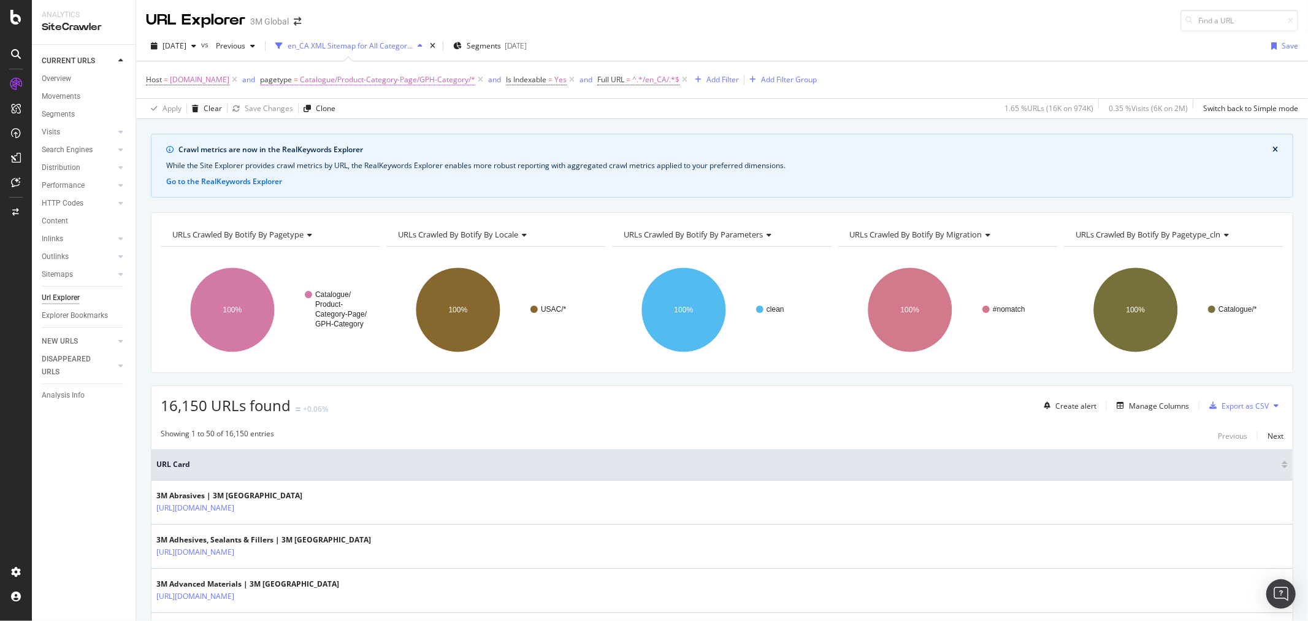
click at [452, 78] on span "Catalogue/Product-Category-Page/GPH-Category/*" at bounding box center [387, 79] width 175 height 17
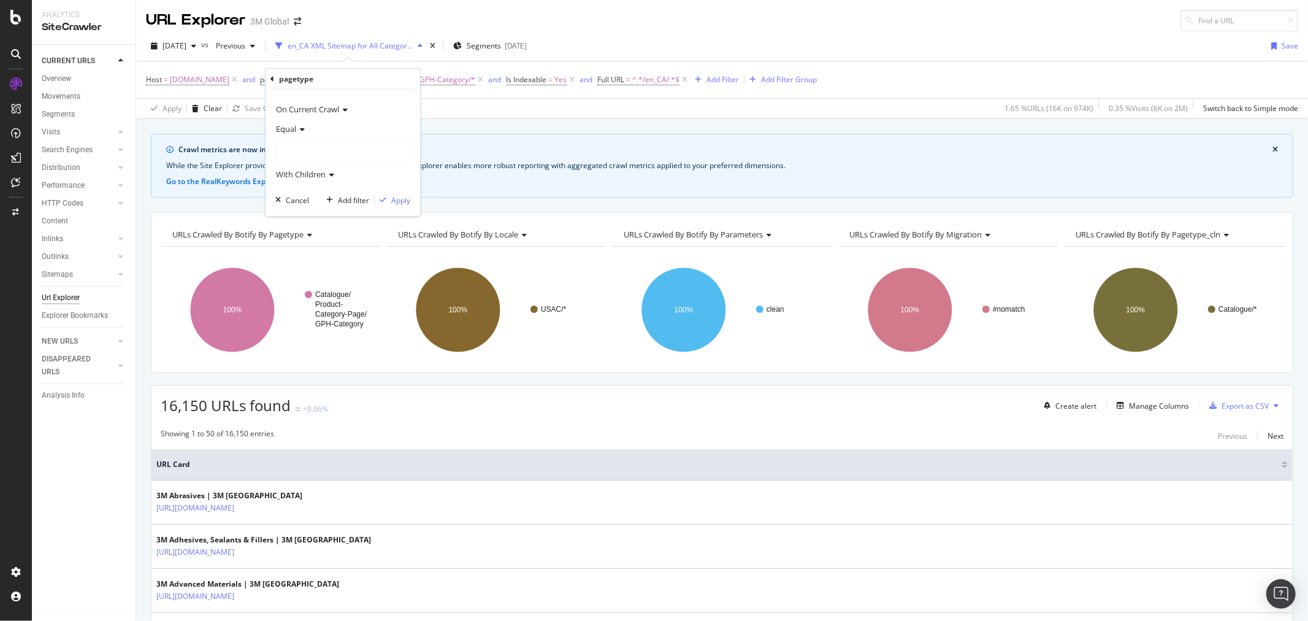
click at [304, 146] on div at bounding box center [343, 152] width 134 height 20
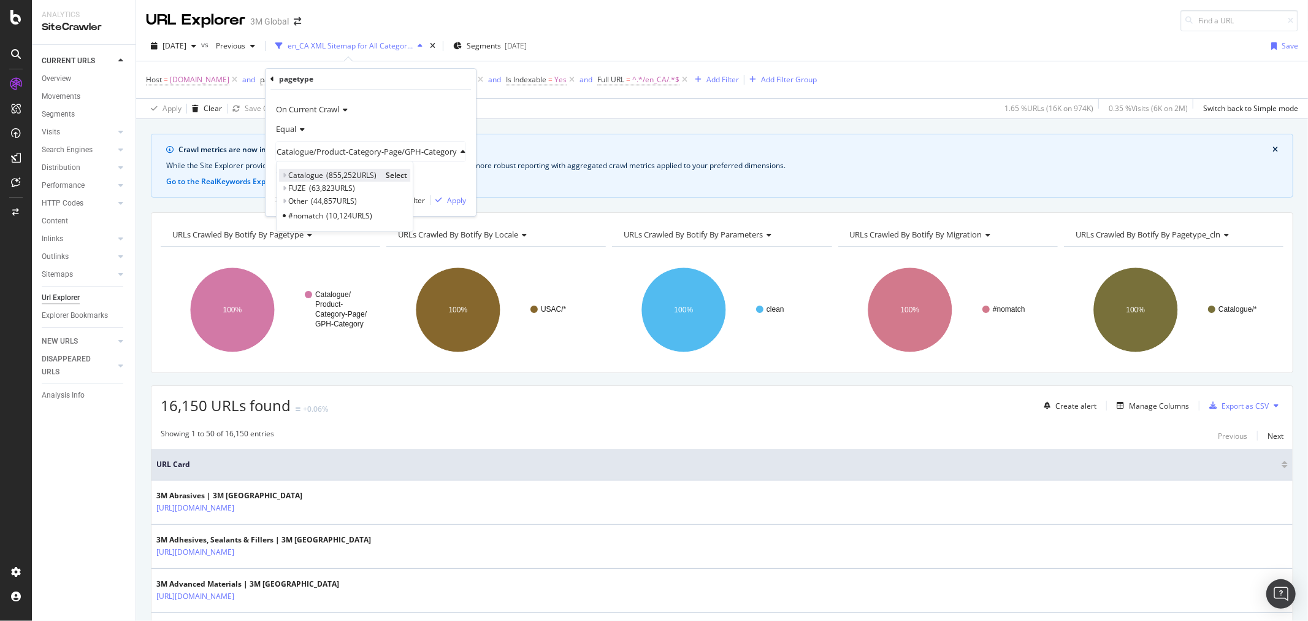
click at [285, 177] on icon at bounding box center [284, 175] width 4 height 7
click at [434, 205] on span "Select" at bounding box center [432, 201] width 21 height 10
click at [402, 204] on div "Apply" at bounding box center [400, 200] width 19 height 10
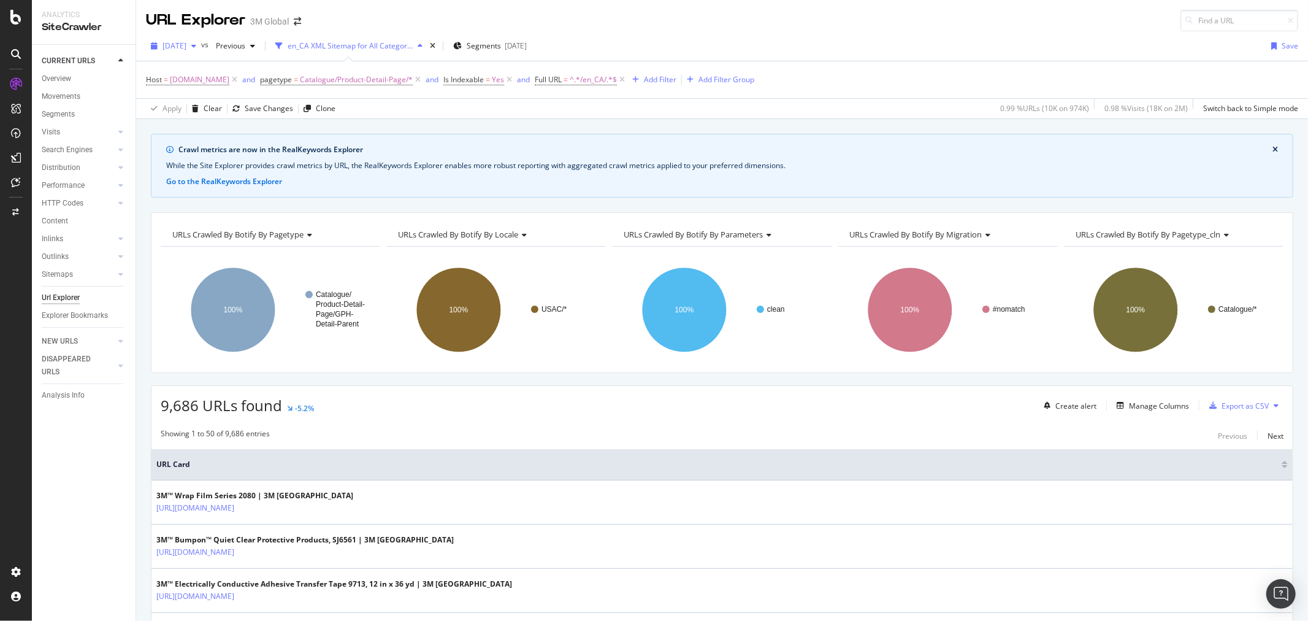
click at [196, 47] on icon "button" at bounding box center [193, 45] width 5 height 7
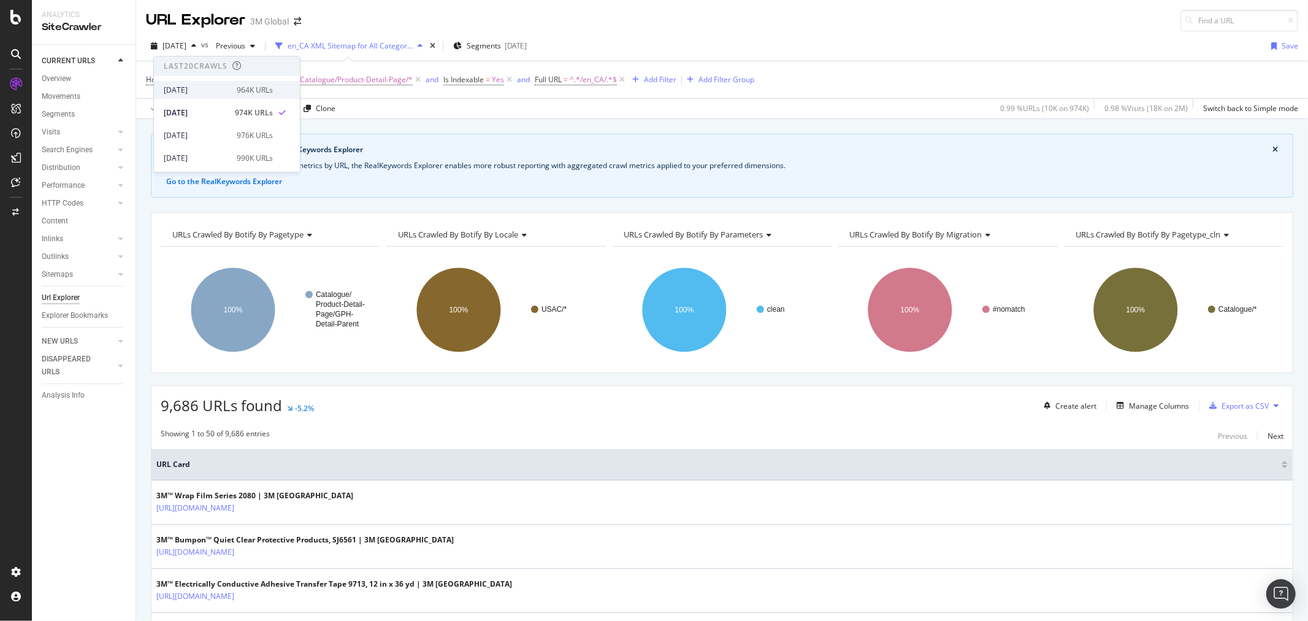
click at [196, 91] on div "2025 Oct. 5th" at bounding box center [197, 90] width 66 height 11
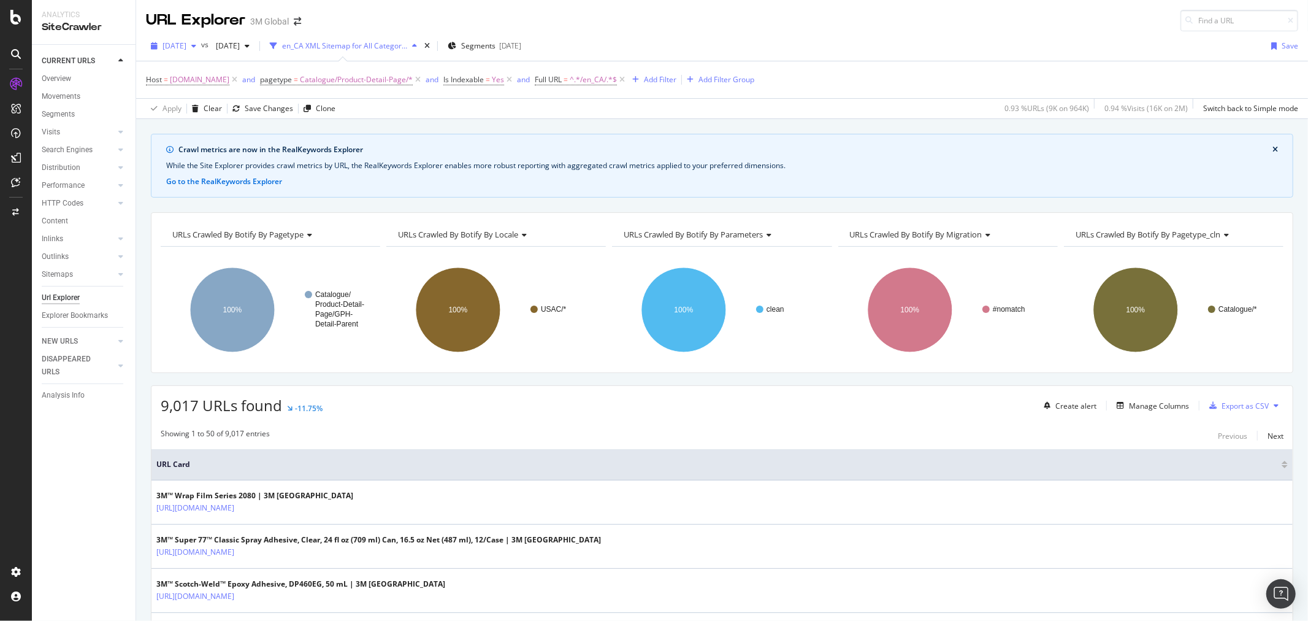
click at [196, 49] on icon "button" at bounding box center [193, 45] width 5 height 7
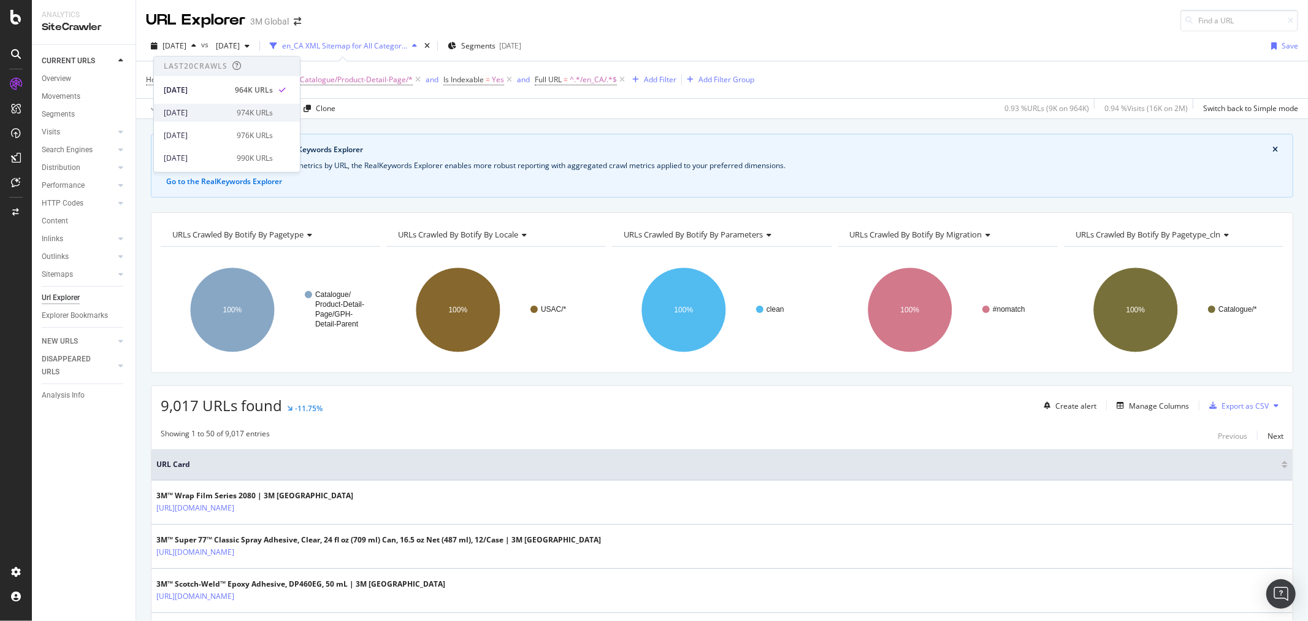
click at [201, 109] on div "2025 Sep. 28th" at bounding box center [197, 112] width 66 height 11
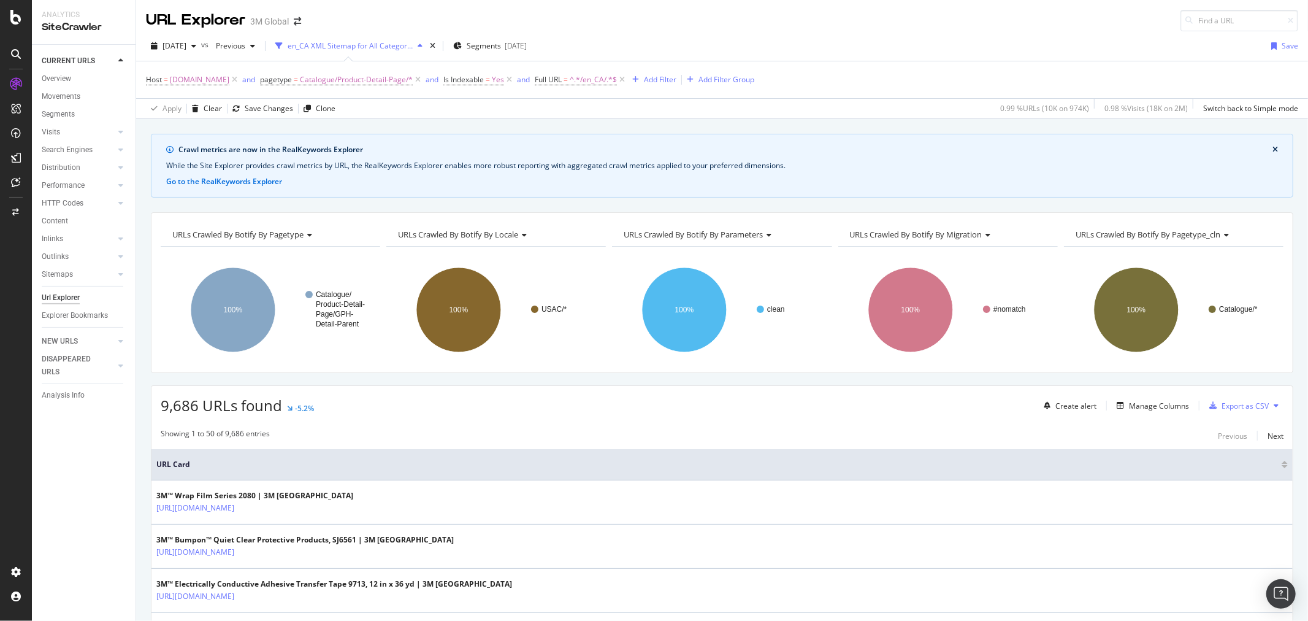
click at [1274, 407] on icon at bounding box center [1276, 405] width 5 height 7
click at [1228, 405] on span "Export XML Sitemaps" at bounding box center [1212, 407] width 72 height 11
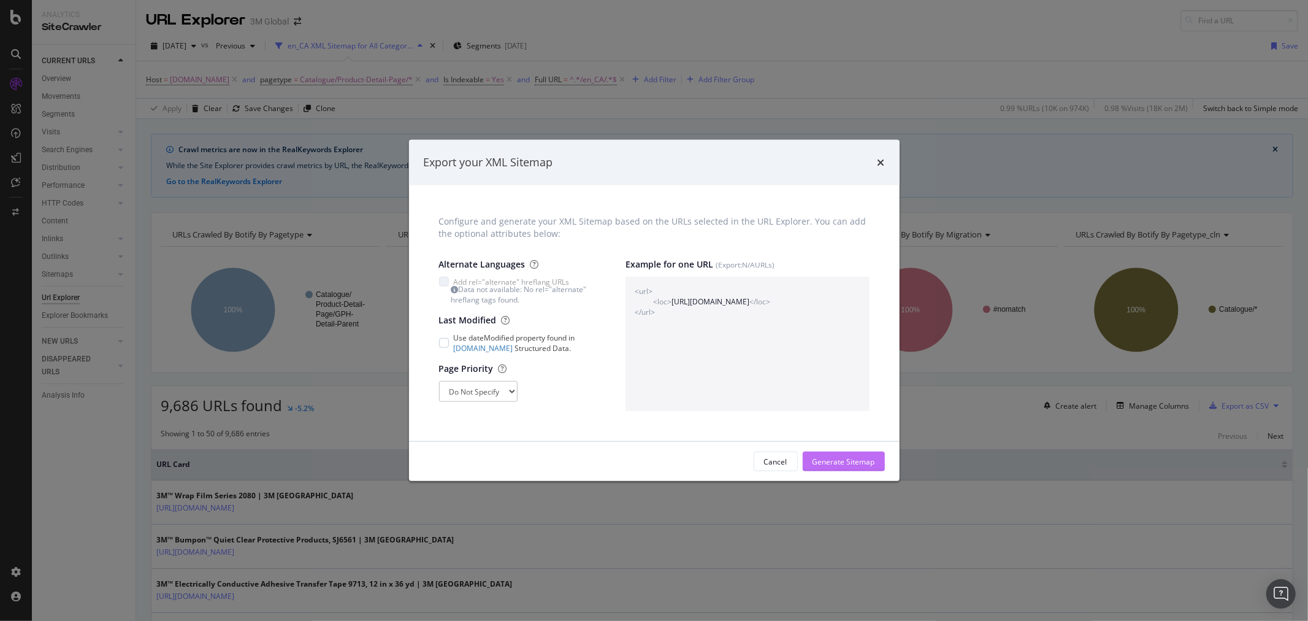
click at [861, 462] on div "Generate Sitemap" at bounding box center [843, 461] width 63 height 10
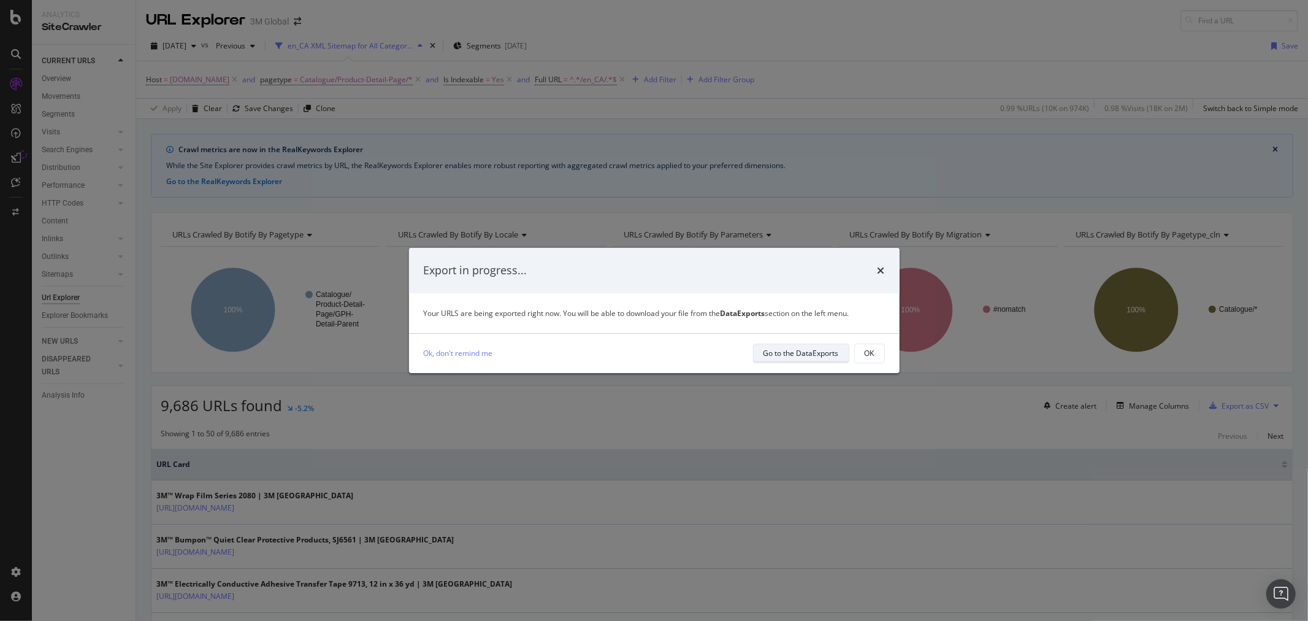
click at [805, 348] on div "Go to the DataExports" at bounding box center [800, 353] width 75 height 10
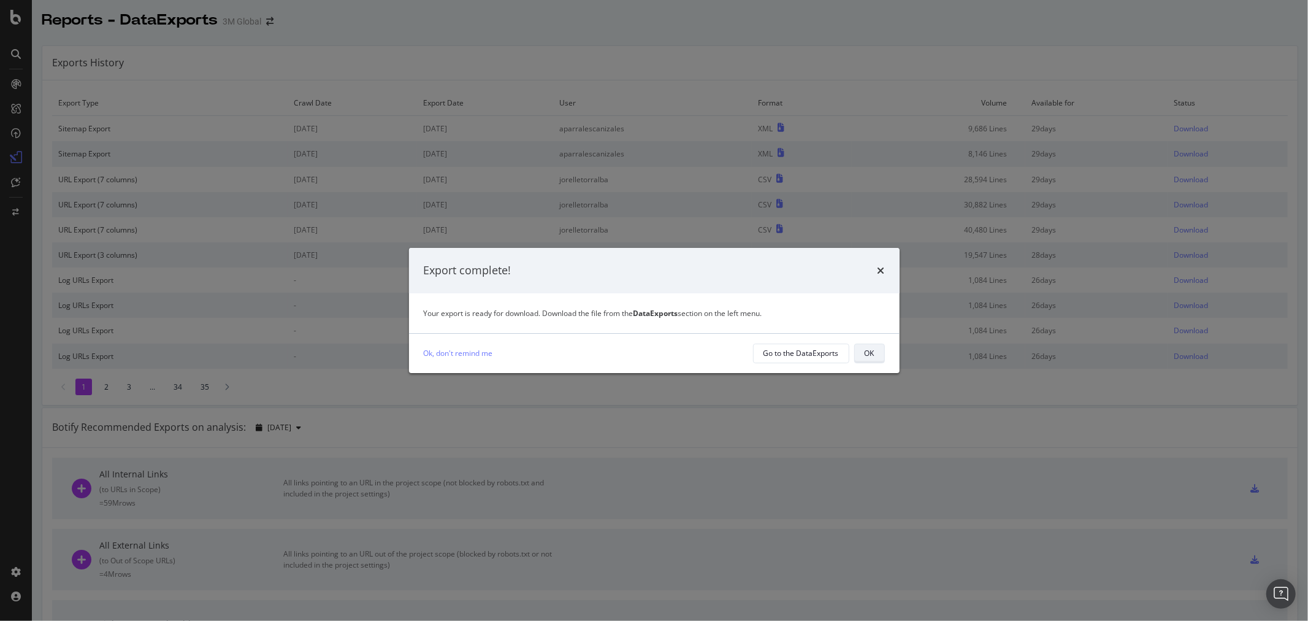
click at [873, 357] on div "OK" at bounding box center [870, 353] width 10 height 10
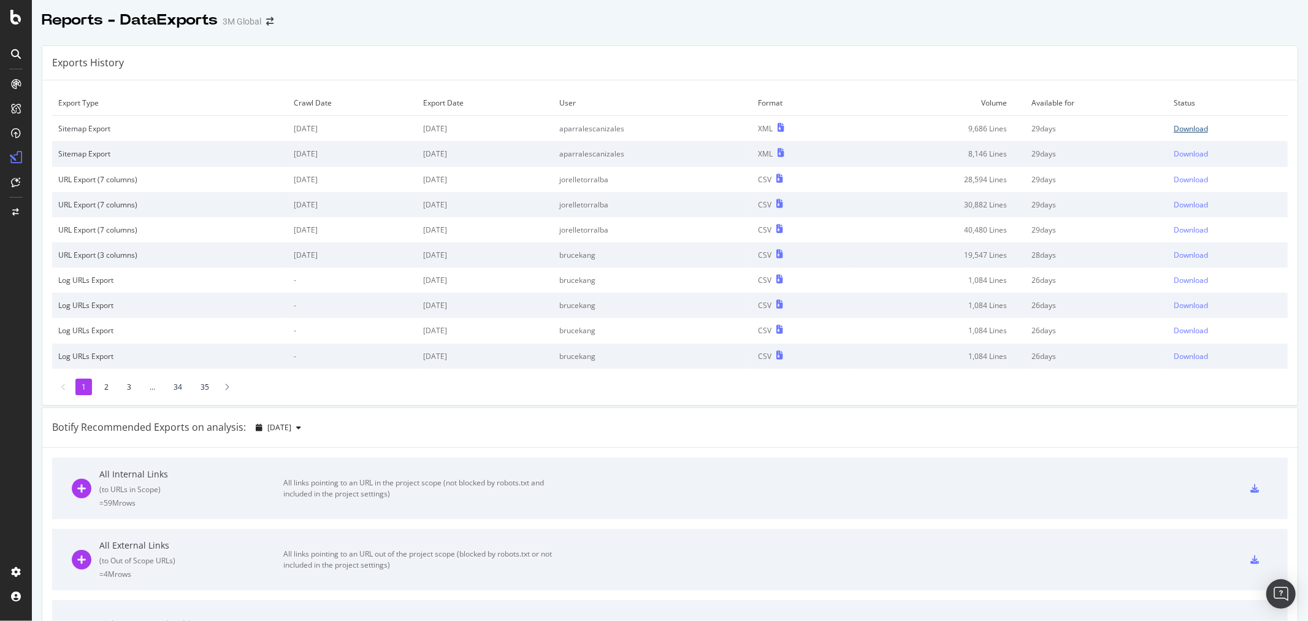
click at [1182, 126] on div "Download" at bounding box center [1191, 128] width 34 height 10
click at [771, 34] on div at bounding box center [670, 33] width 1276 height 5
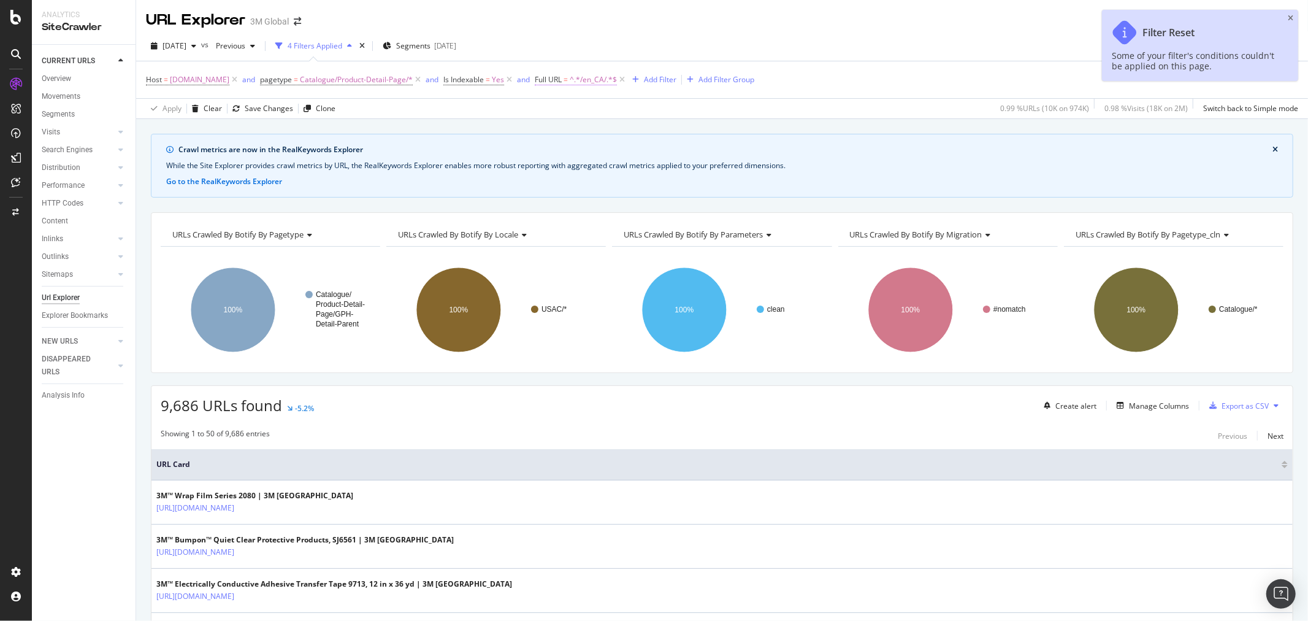
click at [584, 78] on span "^.*/en_CA/.*$" at bounding box center [593, 79] width 47 height 17
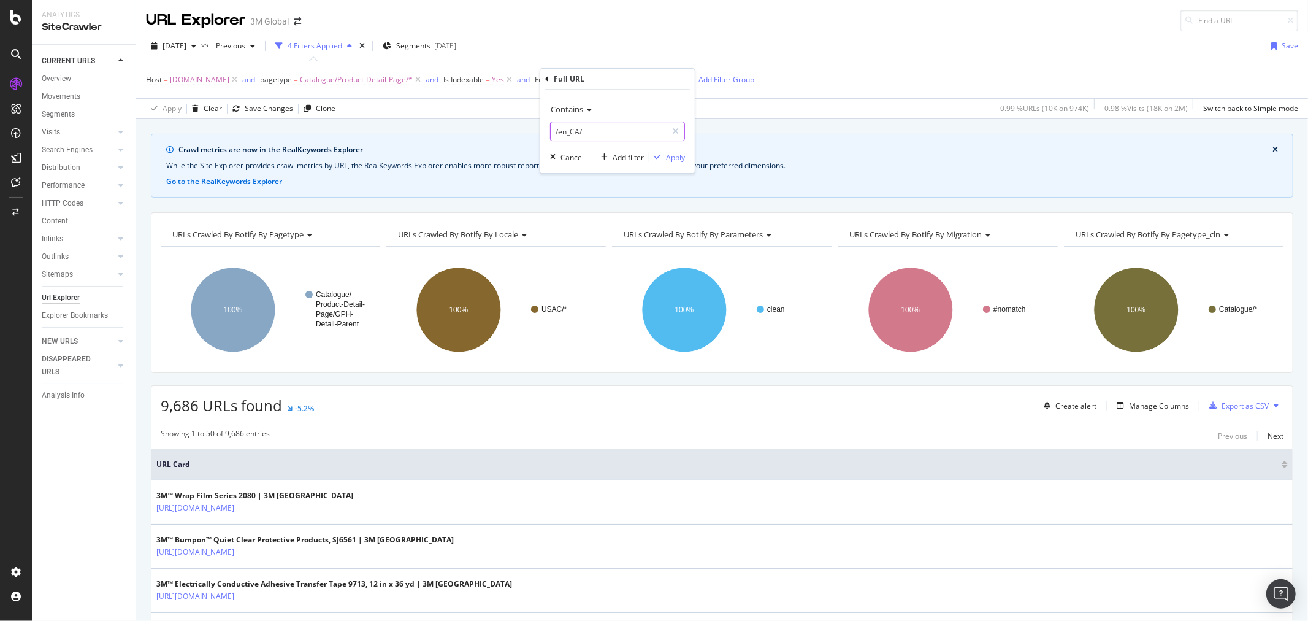
click at [565, 131] on input "/en_CA/" at bounding box center [609, 131] width 116 height 20
click at [567, 129] on input "/en_CA/" at bounding box center [609, 131] width 116 height 20
type input "/fr_CA/"
click at [678, 152] on div "Apply" at bounding box center [675, 157] width 19 height 10
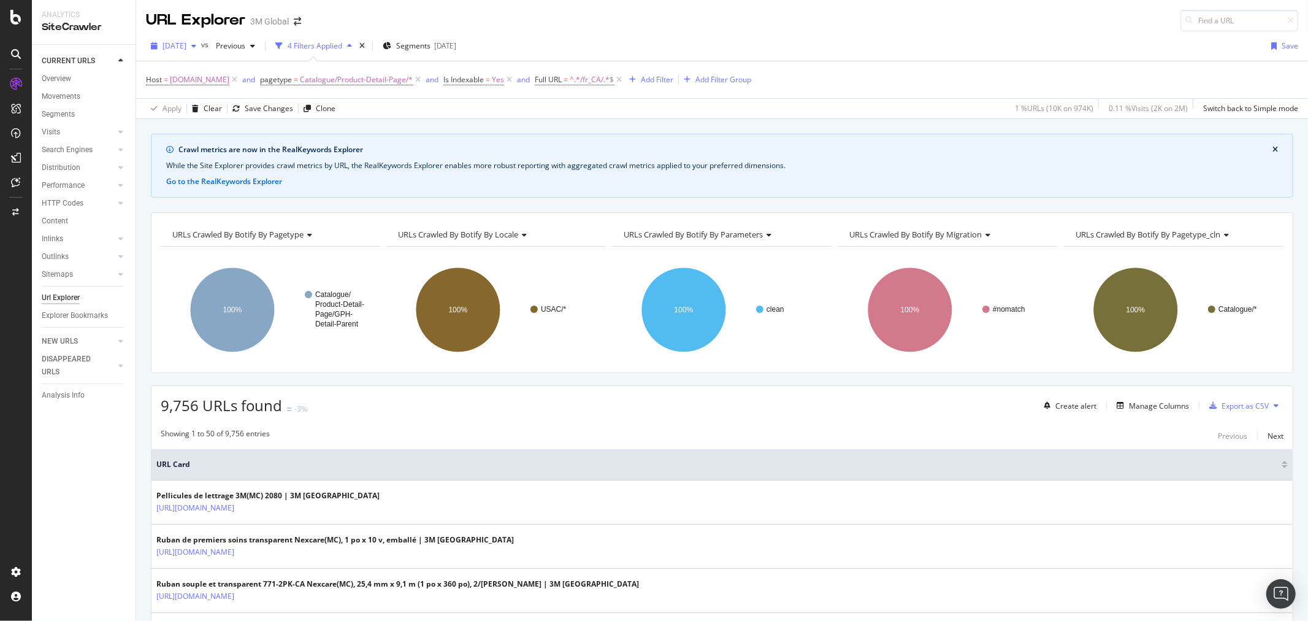
click at [186, 44] on span "2025 Sep. 28th" at bounding box center [174, 45] width 24 height 10
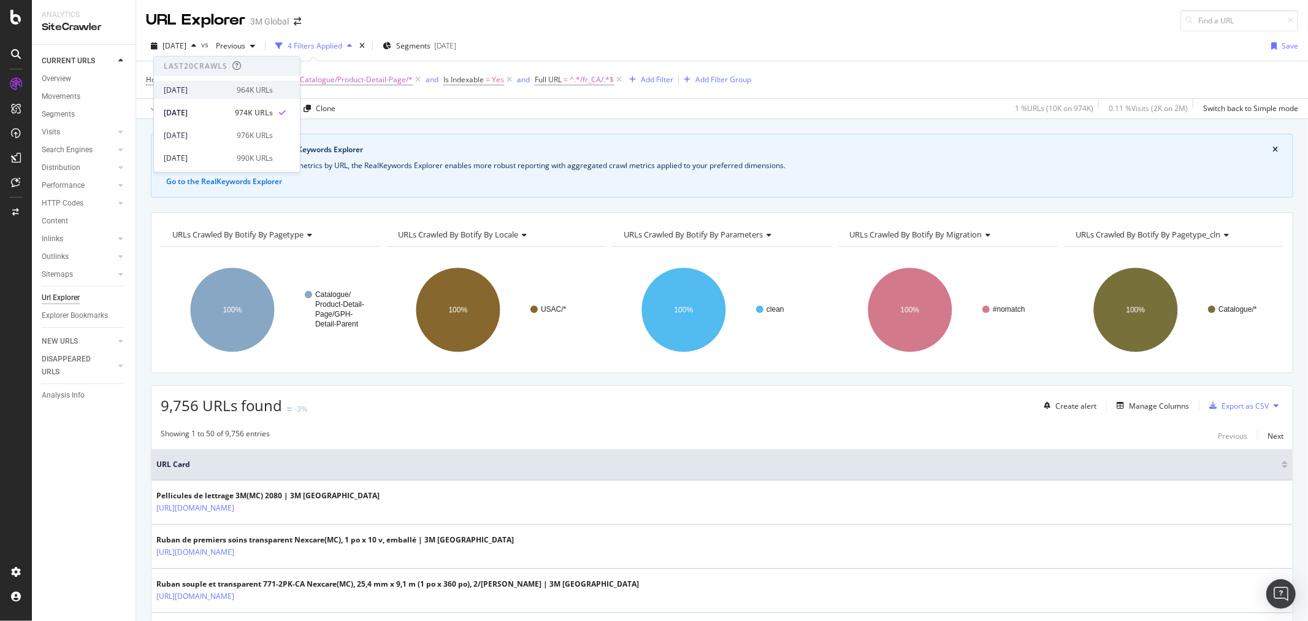
click at [192, 86] on div "2025 Oct. 5th" at bounding box center [197, 90] width 66 height 11
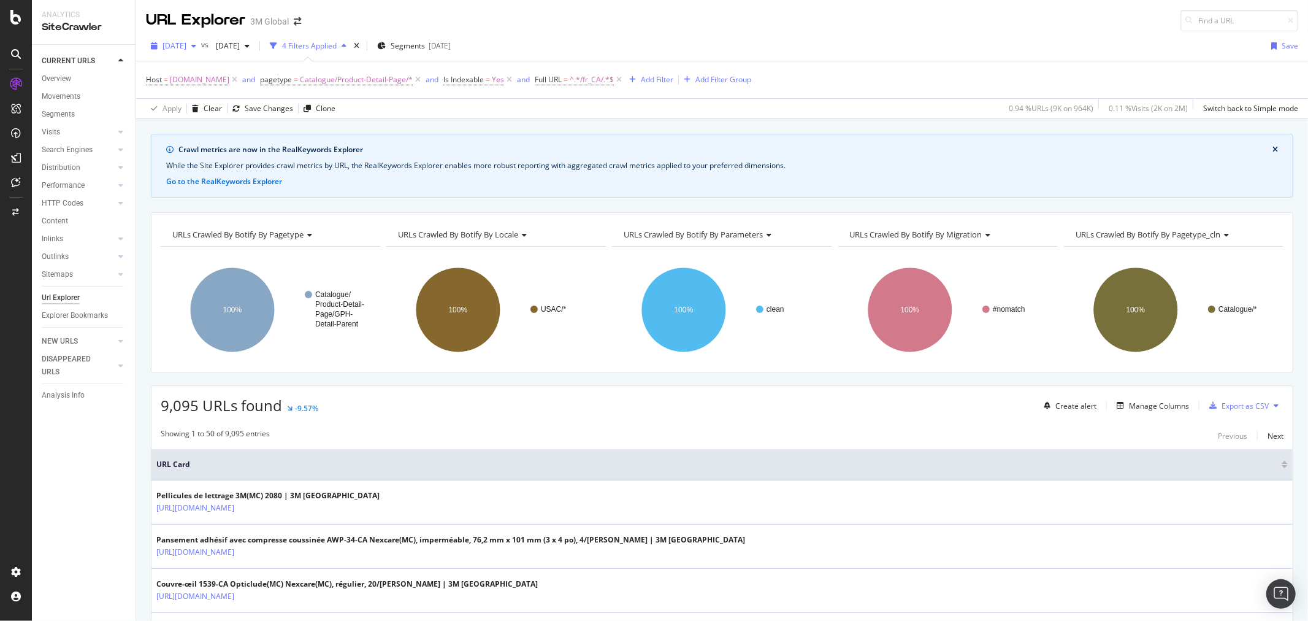
click at [186, 47] on span "2025 Oct. 5th" at bounding box center [174, 45] width 24 height 10
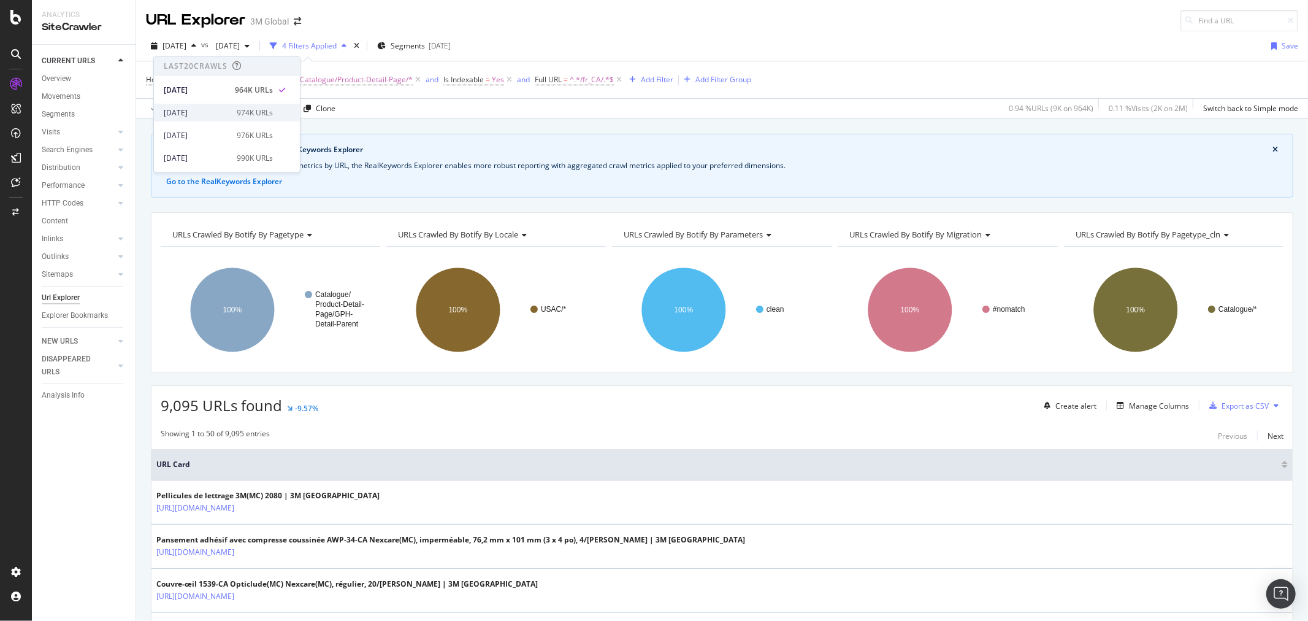
click at [194, 113] on div "2025 Sep. 28th" at bounding box center [197, 112] width 66 height 11
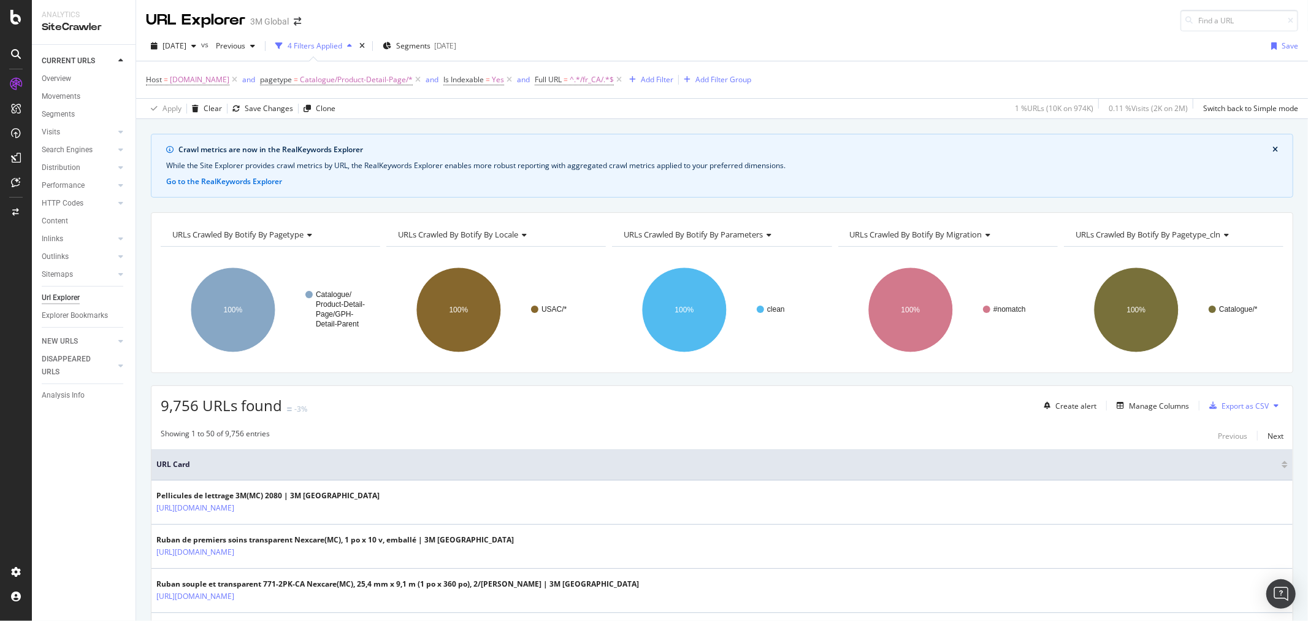
click at [1274, 406] on icon at bounding box center [1276, 405] width 5 height 7
click at [1231, 403] on span "Export XML Sitemaps" at bounding box center [1212, 407] width 72 height 11
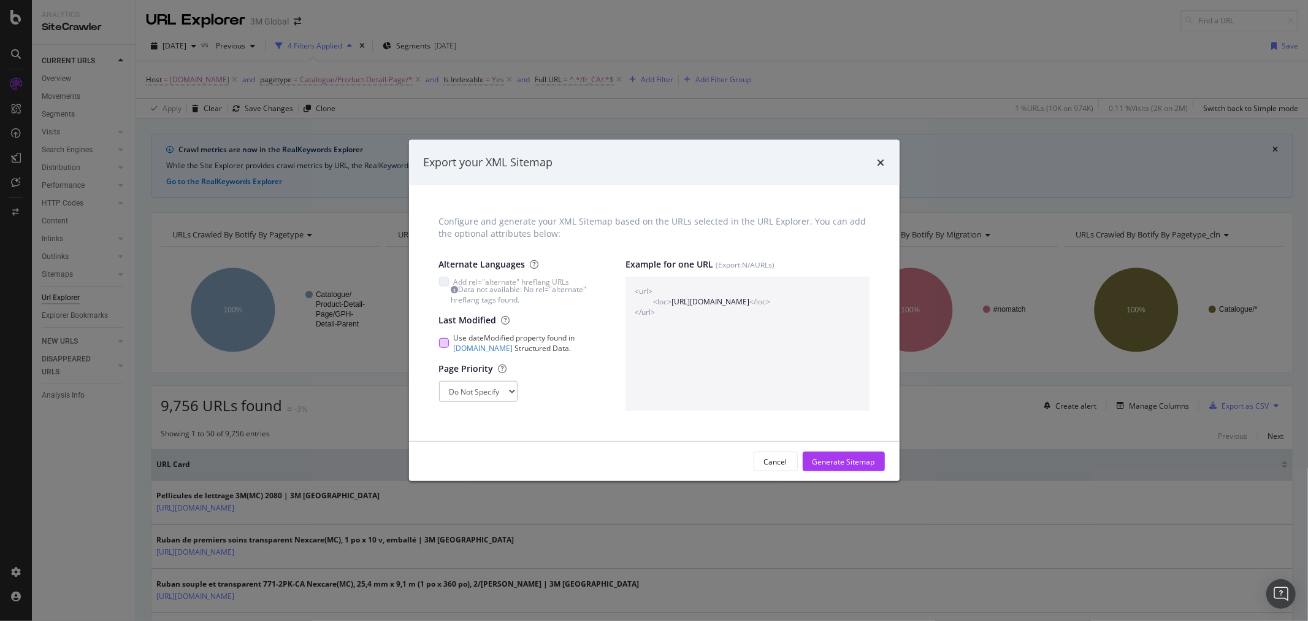
click at [537, 339] on span "Use dateModified property found in schema.org Structured Data." at bounding box center [528, 342] width 148 height 21
click at [858, 460] on div "Generate Sitemap" at bounding box center [843, 461] width 63 height 10
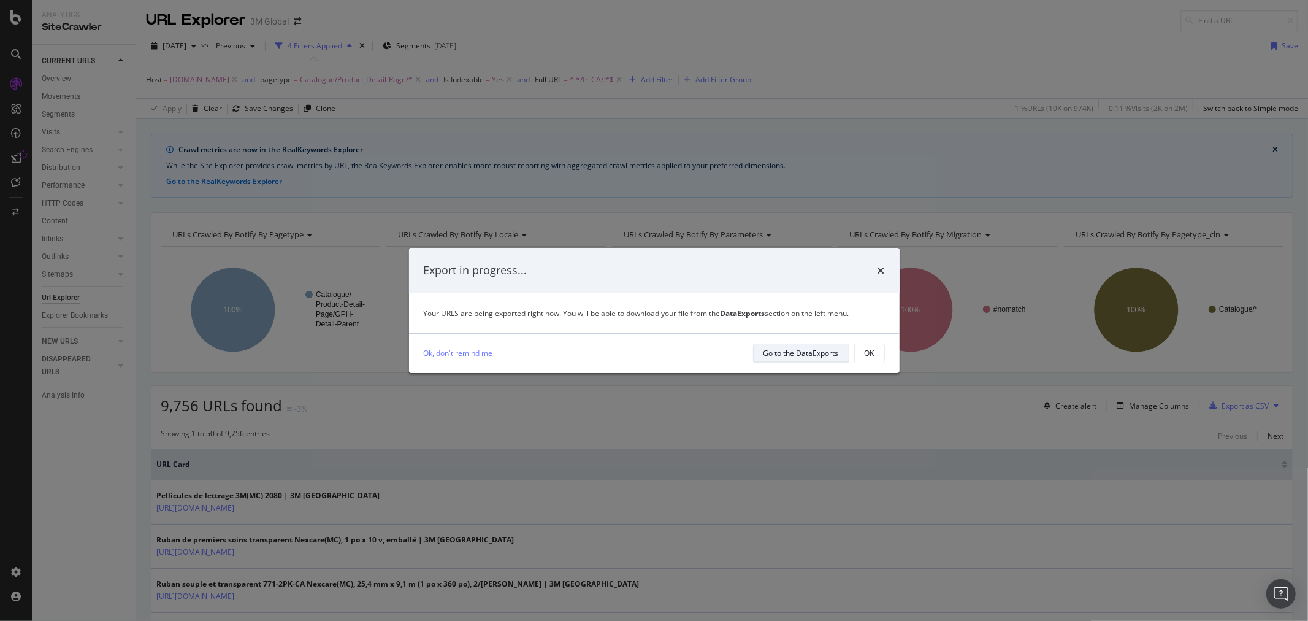
click at [826, 356] on div "Go to the DataExports" at bounding box center [800, 353] width 75 height 10
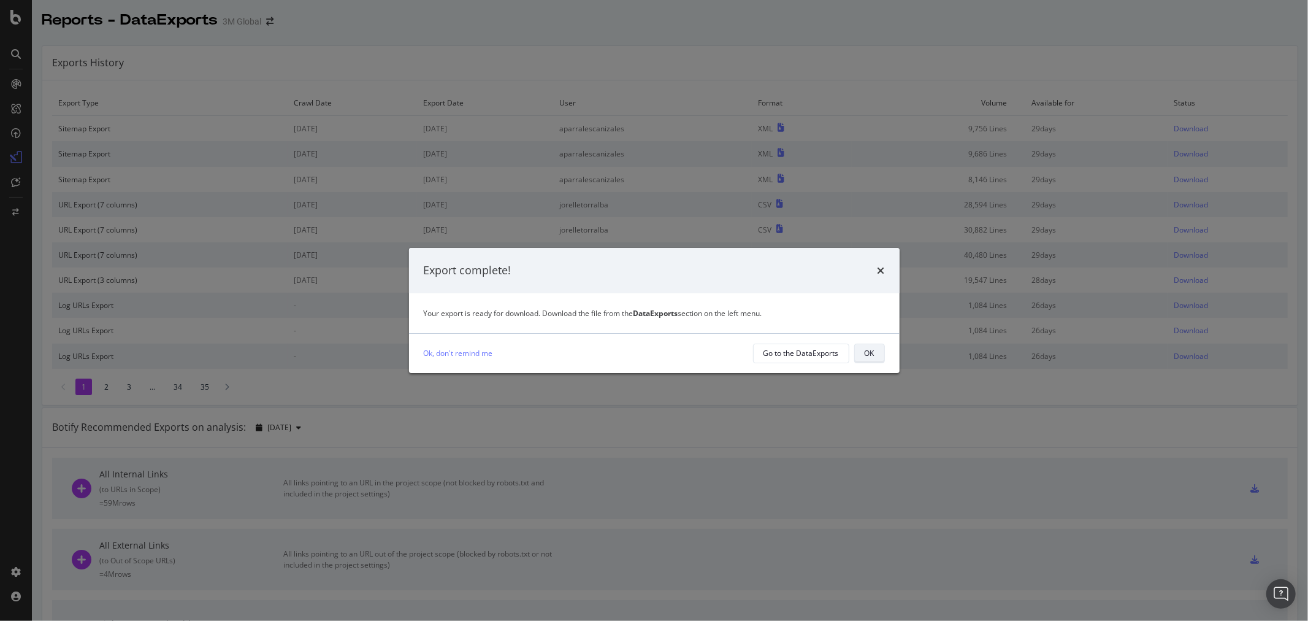
click at [867, 356] on div "OK" at bounding box center [870, 353] width 10 height 10
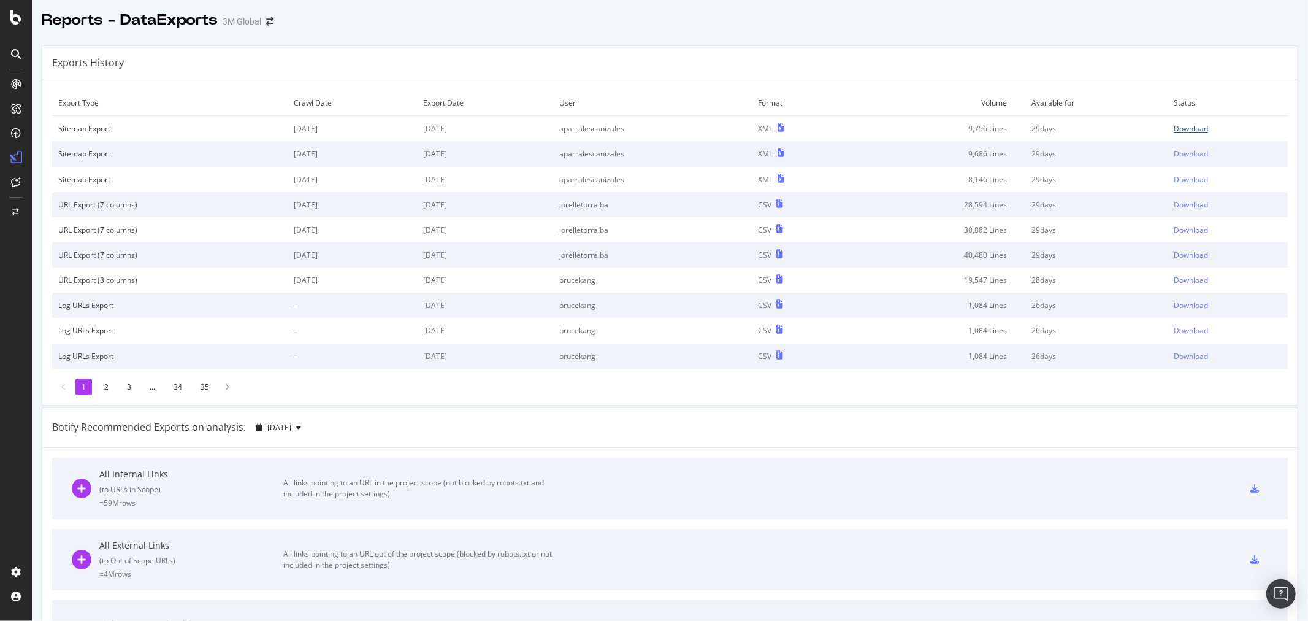
click at [1182, 126] on div "Download" at bounding box center [1191, 128] width 34 height 10
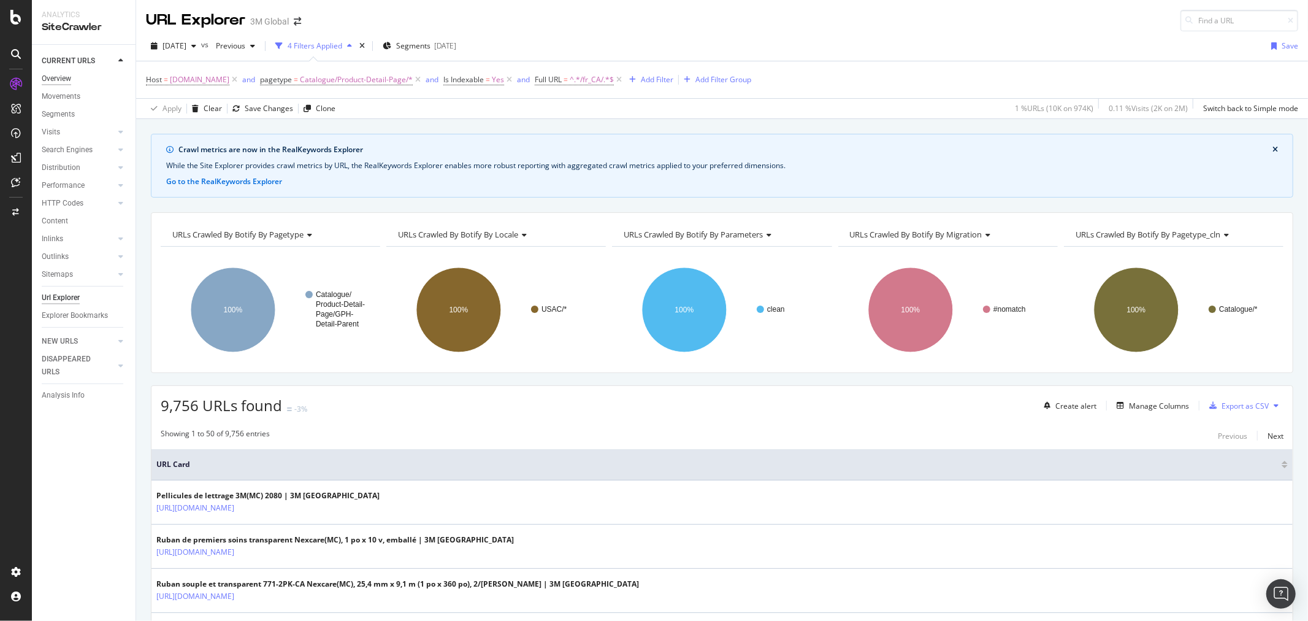
click at [63, 75] on div "Overview" at bounding box center [56, 78] width 29 height 13
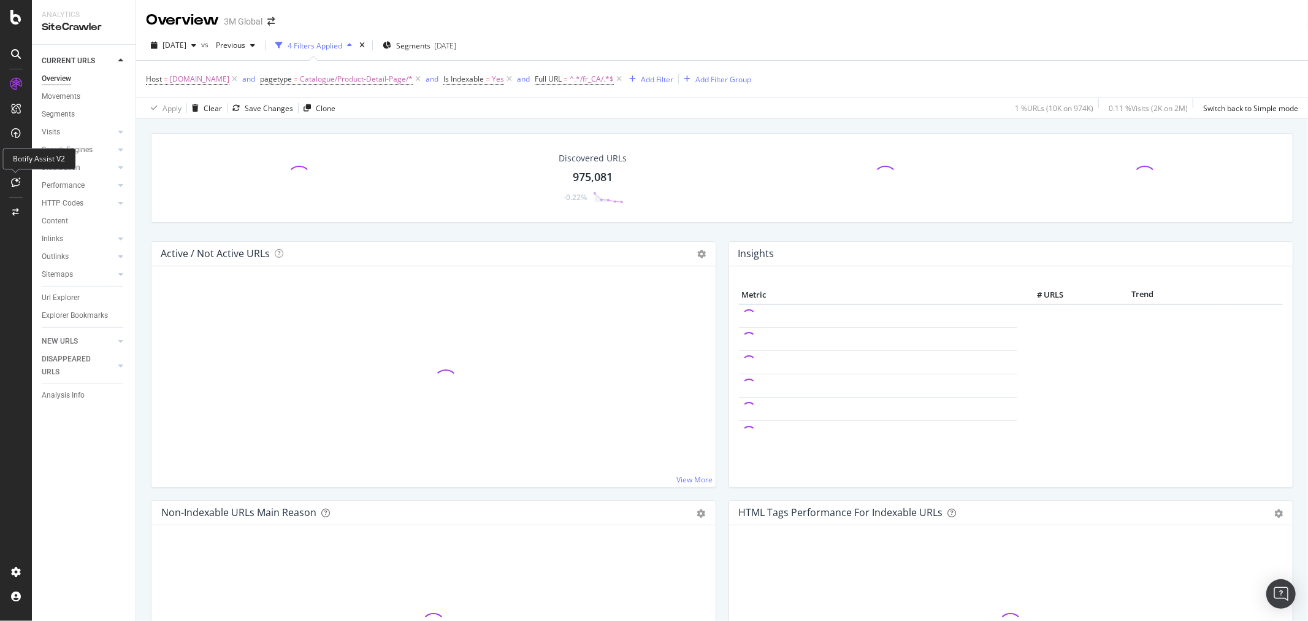
click at [16, 182] on icon at bounding box center [16, 182] width 9 height 10
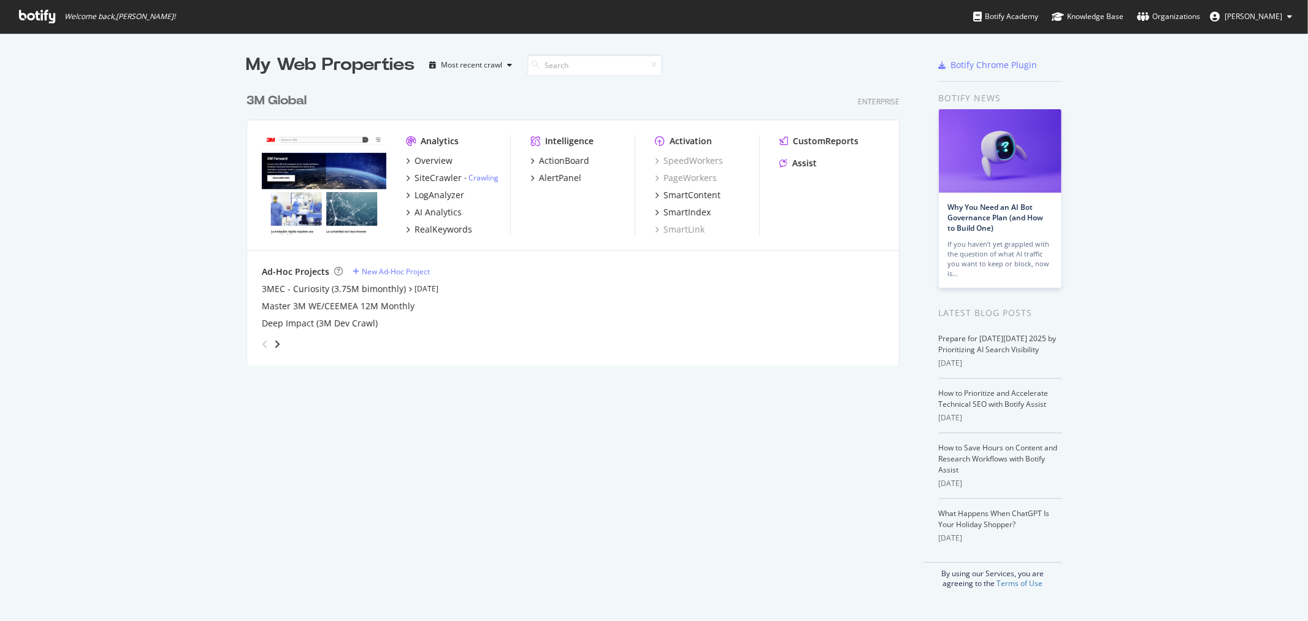
scroll to position [610, 1288]
click at [1012, 400] on link "How to Prioritize and Accelerate Technical SEO with Botify Assist" at bounding box center [994, 398] width 110 height 21
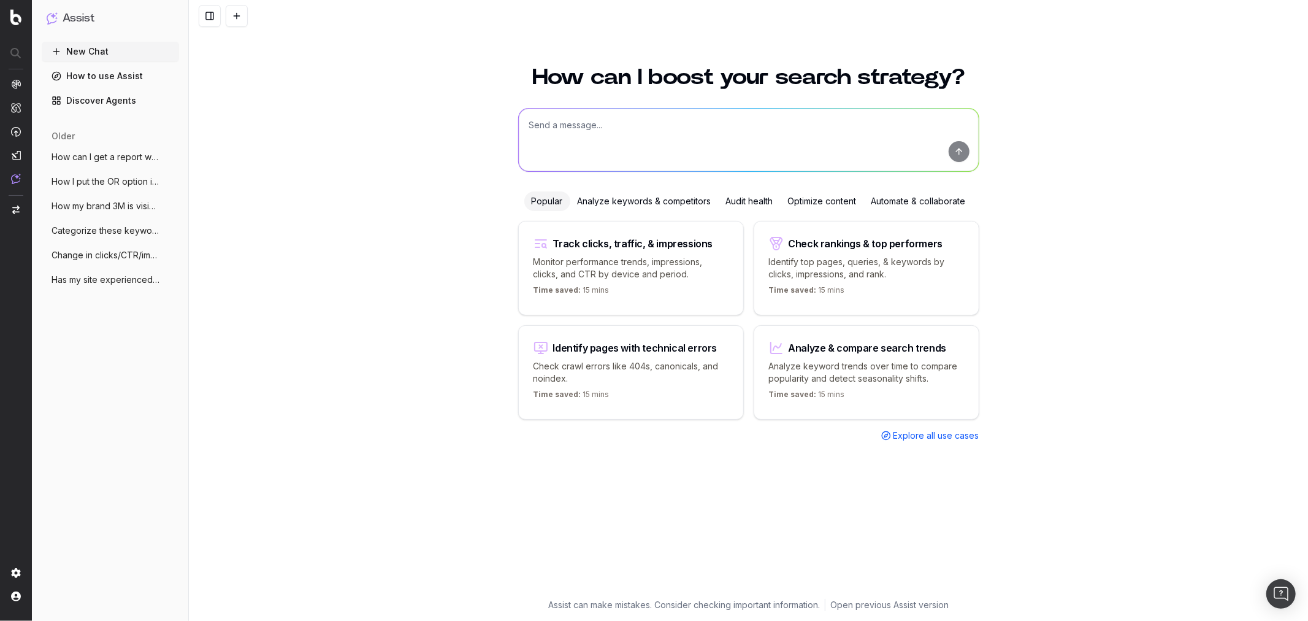
click at [638, 194] on div "Analyze keywords & competitors" at bounding box center [644, 201] width 148 height 20
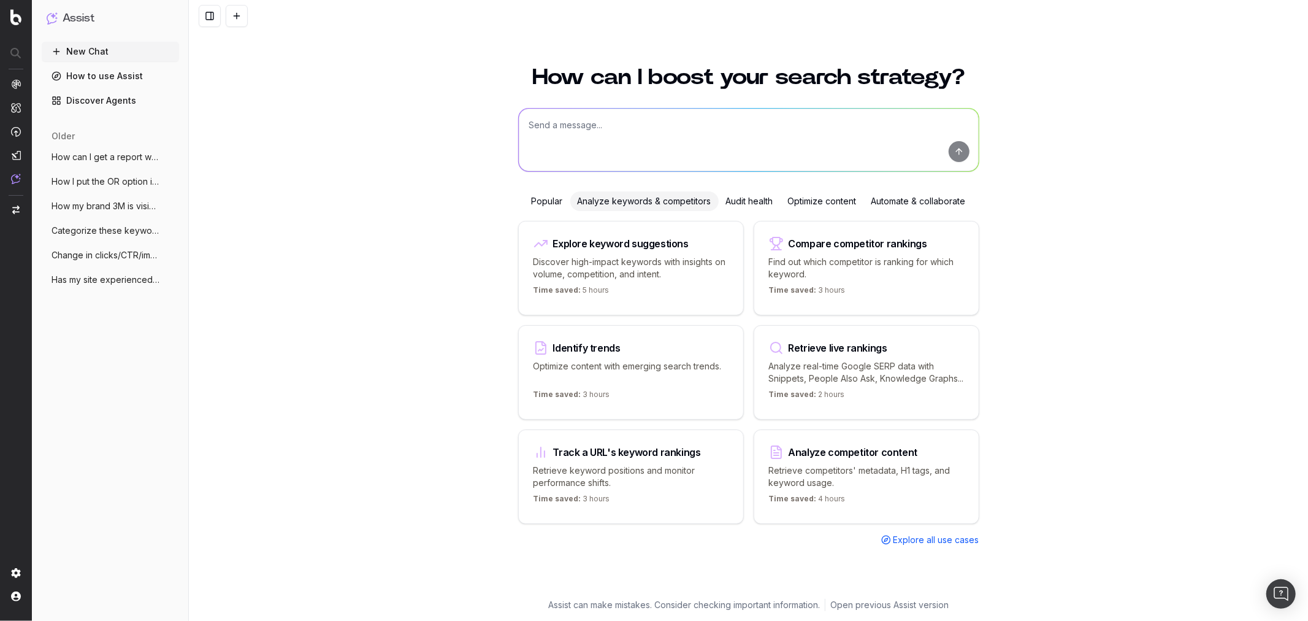
click at [757, 202] on div "Audit health" at bounding box center [750, 201] width 62 height 20
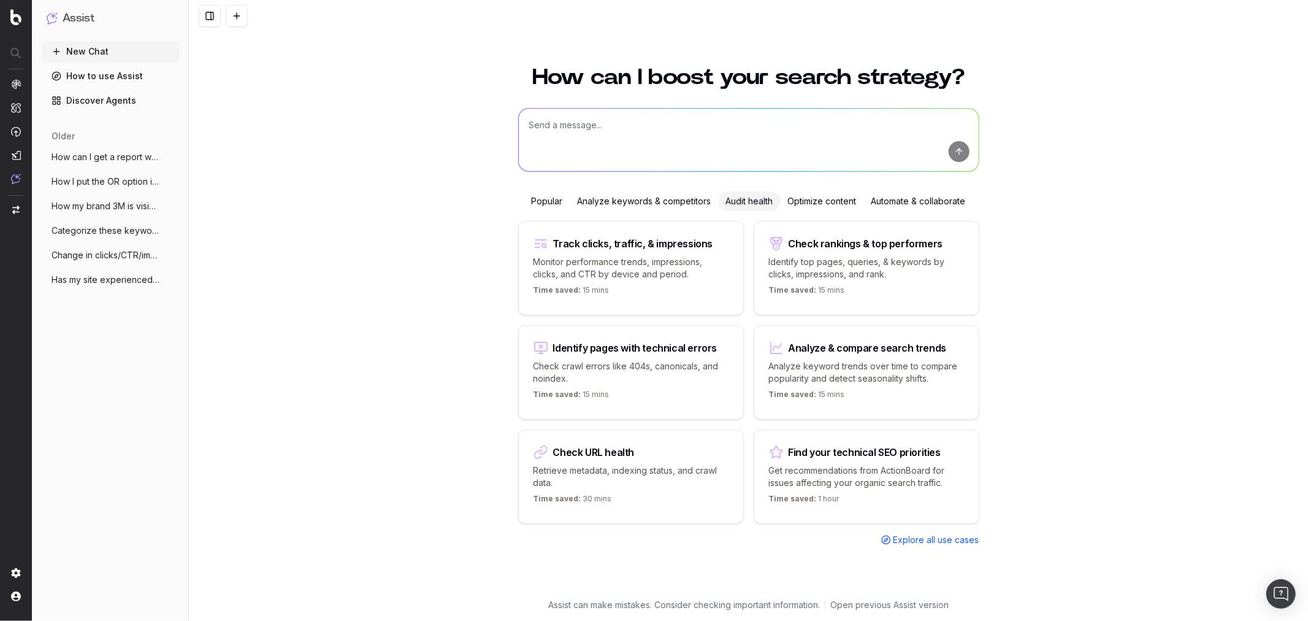
click at [663, 246] on div "Track clicks, traffic, & impressions" at bounding box center [630, 243] width 195 height 15
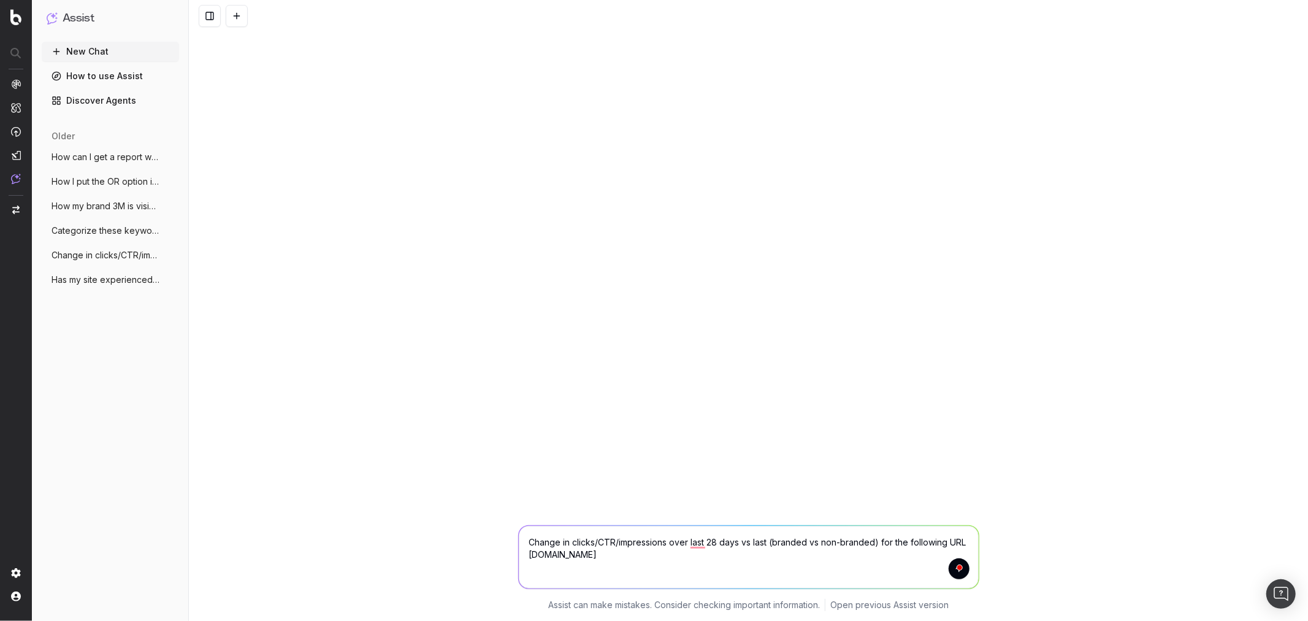
type textarea "Change in clicks/CTR/impressions over last 28 days vs last (branded vs non-bran…"
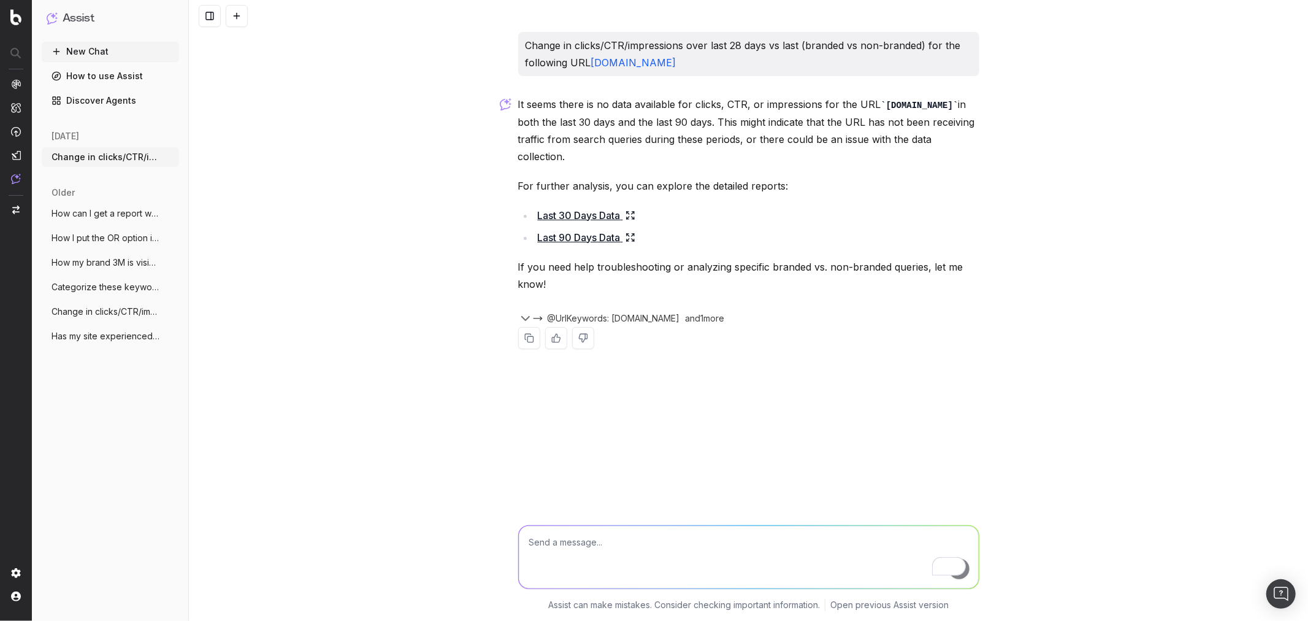
click at [635, 210] on icon at bounding box center [630, 215] width 10 height 10
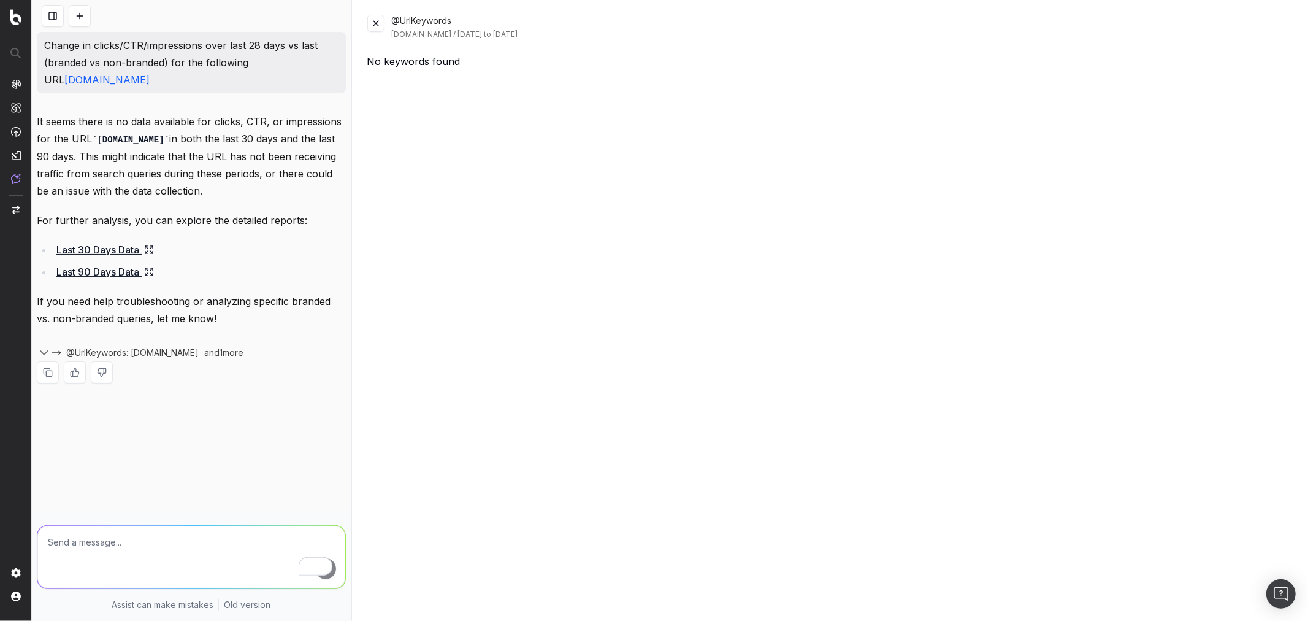
click at [152, 267] on icon at bounding box center [149, 272] width 10 height 10
click at [376, 27] on button at bounding box center [375, 23] width 17 height 17
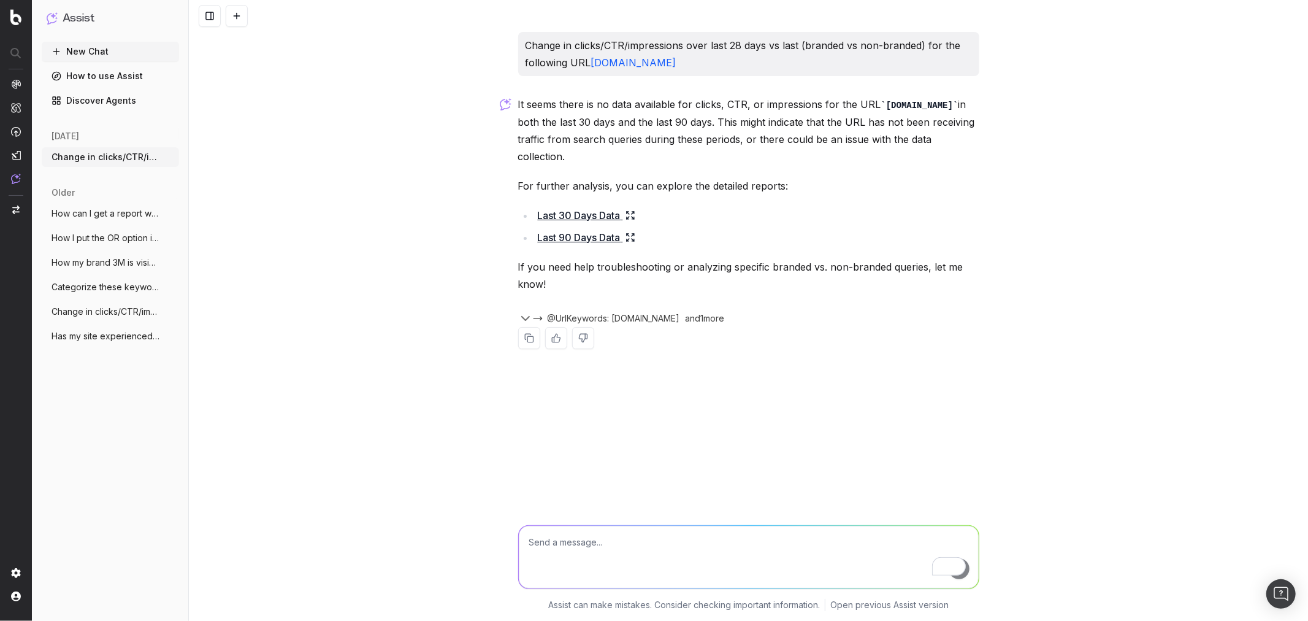
click at [210, 14] on button at bounding box center [210, 16] width 22 height 22
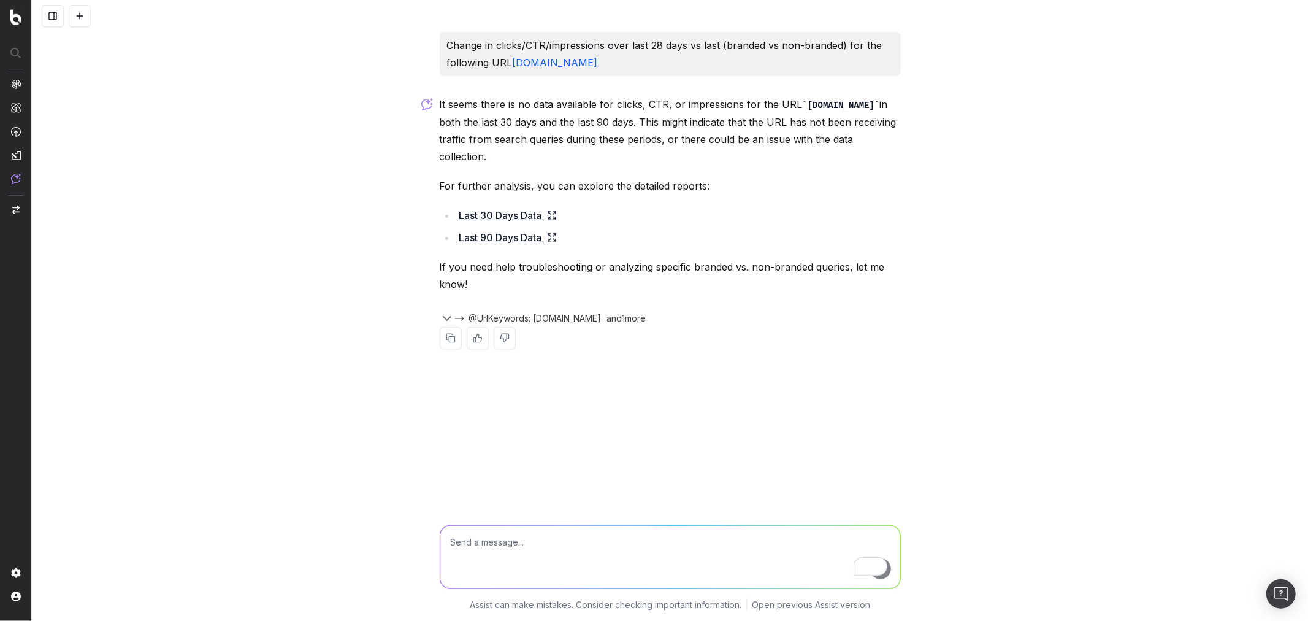
click at [77, 15] on button at bounding box center [80, 16] width 22 height 22
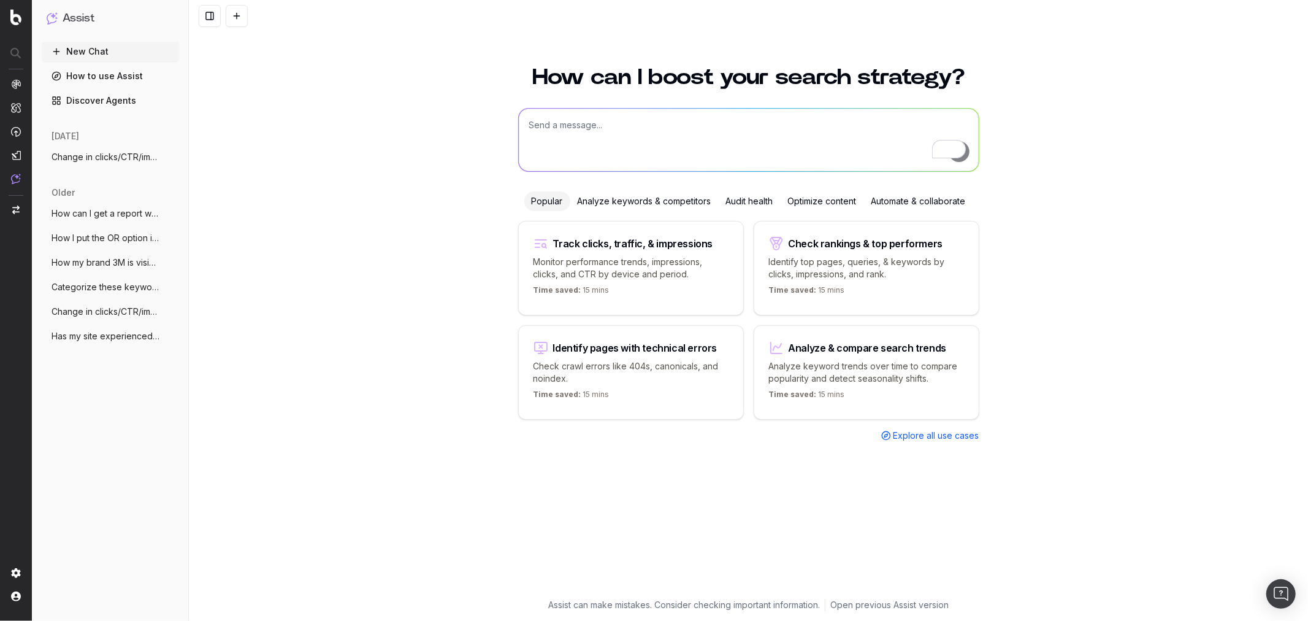
click at [692, 365] on p "Check crawl errors like 404s, canonicals, and noindex." at bounding box center [630, 372] width 195 height 25
type textarea "List all URLs with 404 status code from the latest crawl."
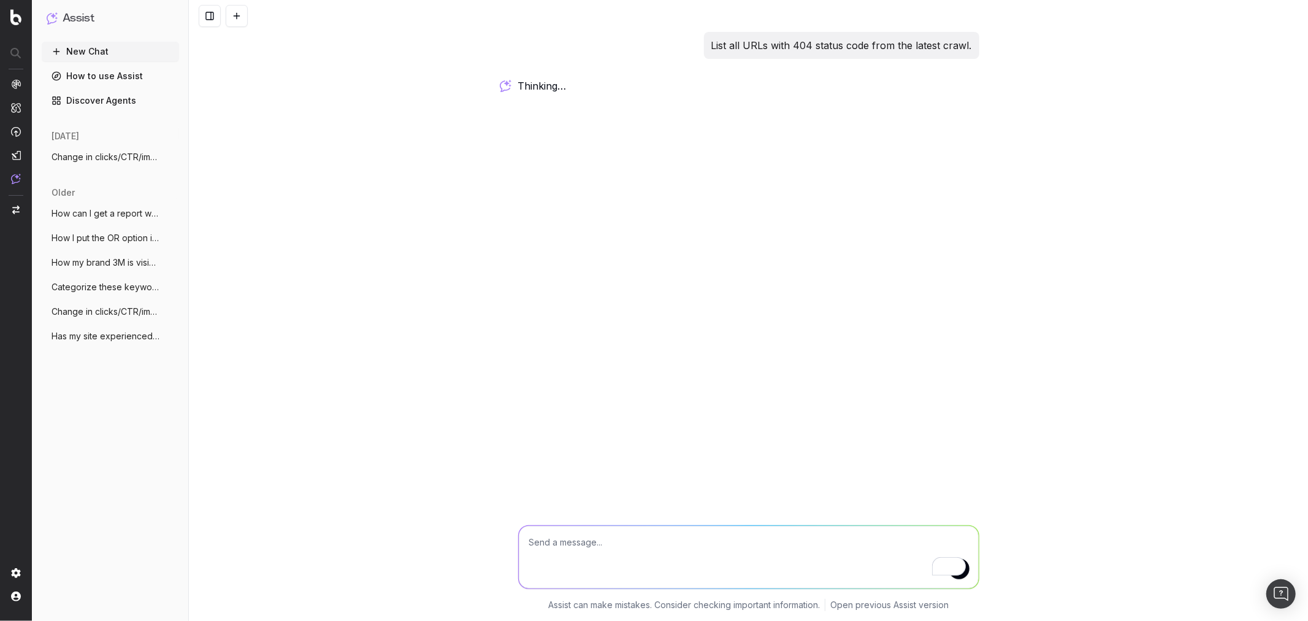
click at [85, 97] on link "Discover Agents" at bounding box center [110, 101] width 137 height 20
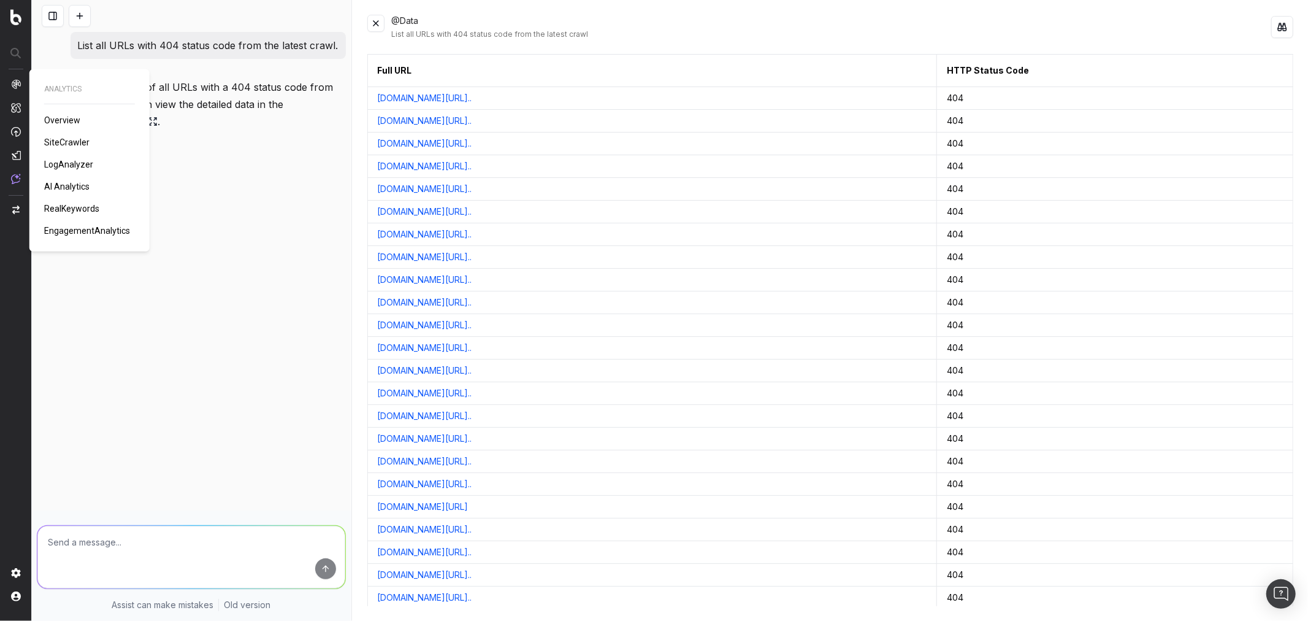
click at [58, 123] on span "Overview" at bounding box center [62, 120] width 36 height 10
